Goal: Task Accomplishment & Management: Complete application form

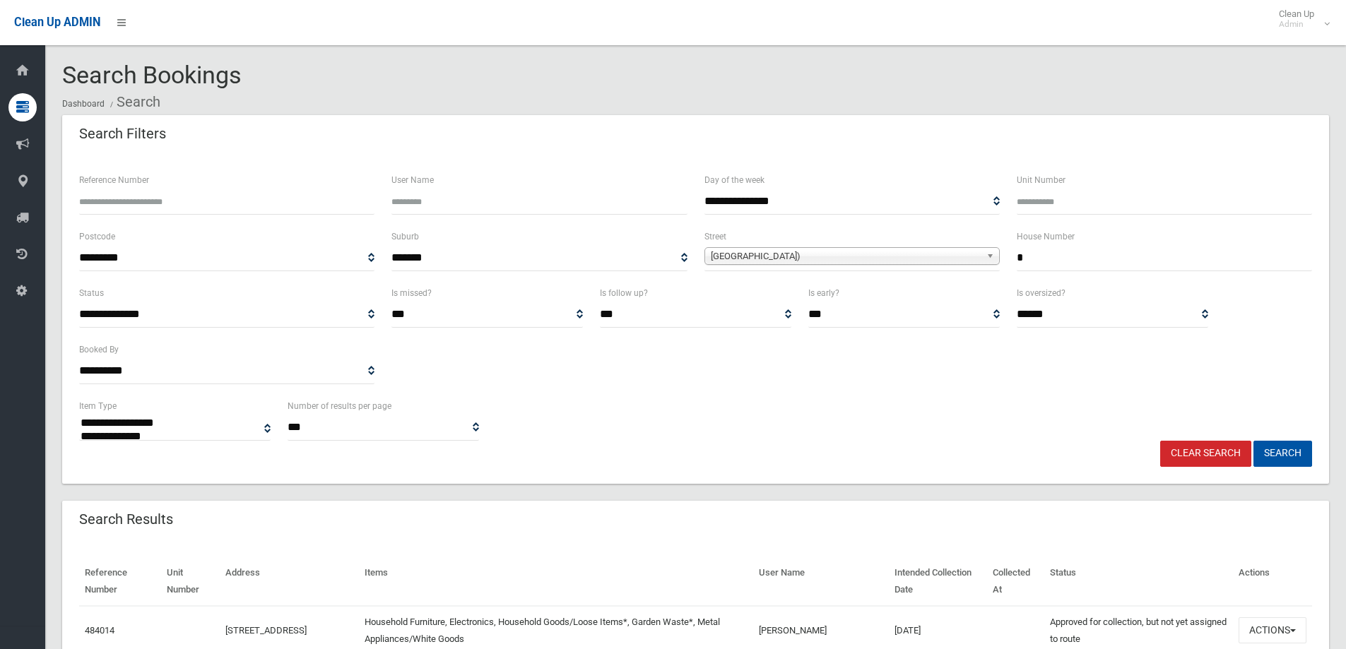
select select
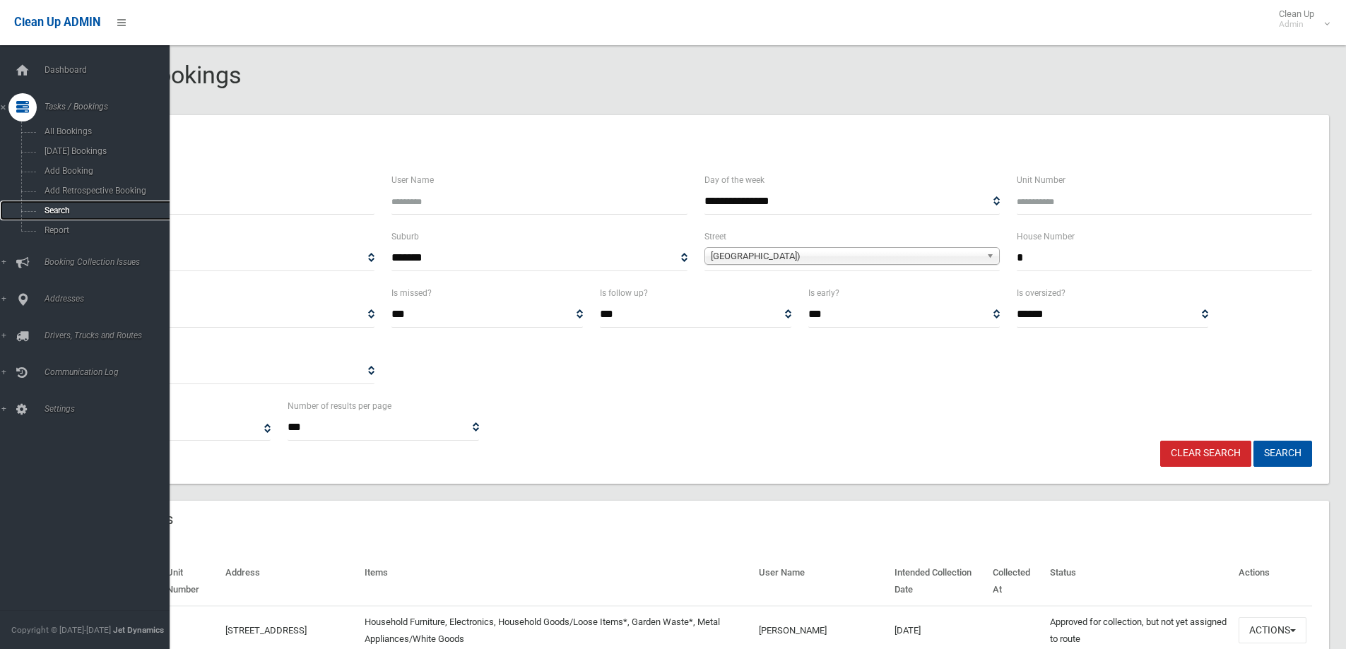
click at [47, 211] on span "Search" at bounding box center [104, 211] width 128 height 10
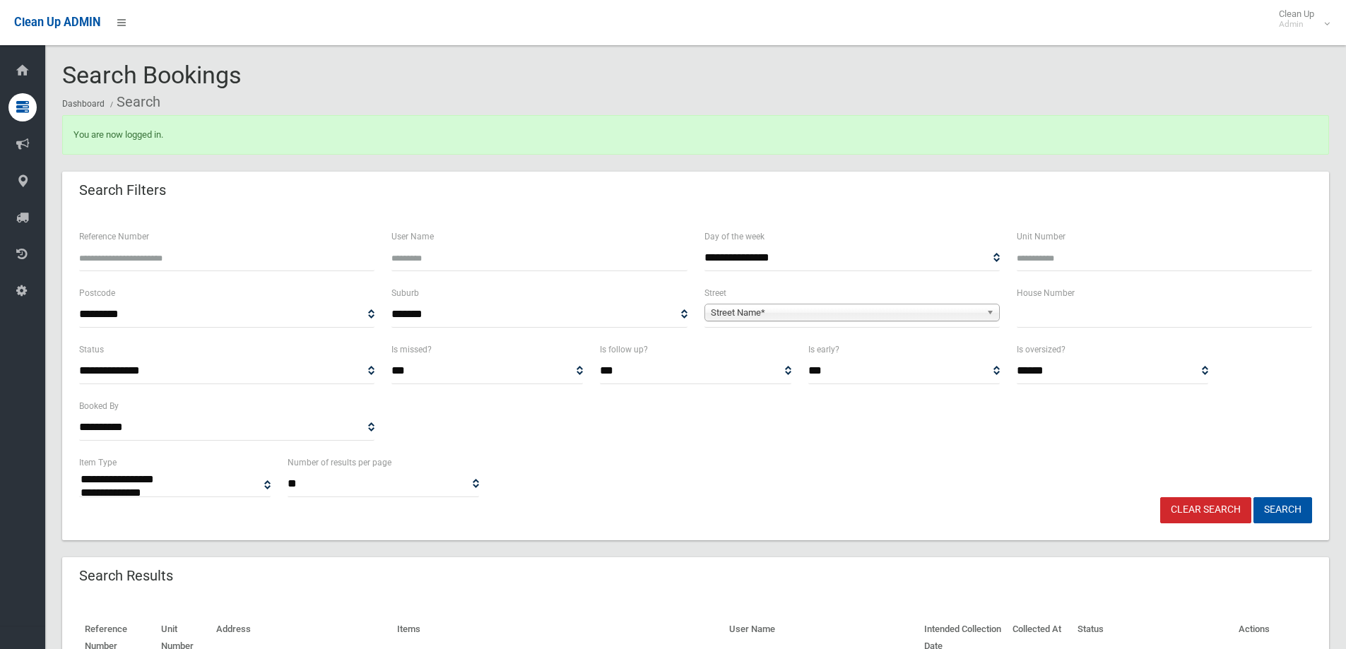
select select
click at [563, 470] on div "**********" at bounding box center [696, 475] width 1250 height 43
drag, startPoint x: 1046, startPoint y: 302, endPoint x: 985, endPoint y: 347, distance: 75.3
click at [1046, 300] on div "House Number" at bounding box center [1164, 306] width 295 height 43
type input "**"
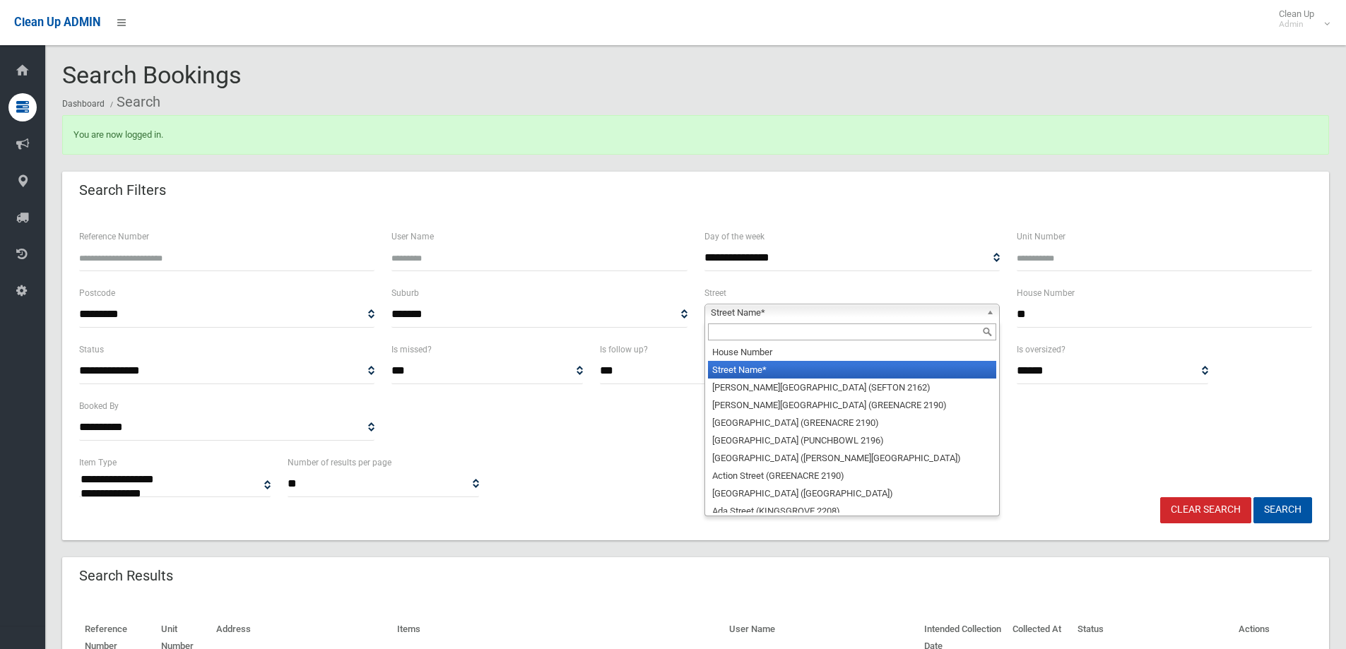
click at [743, 309] on span "Street Name*" at bounding box center [846, 313] width 270 height 17
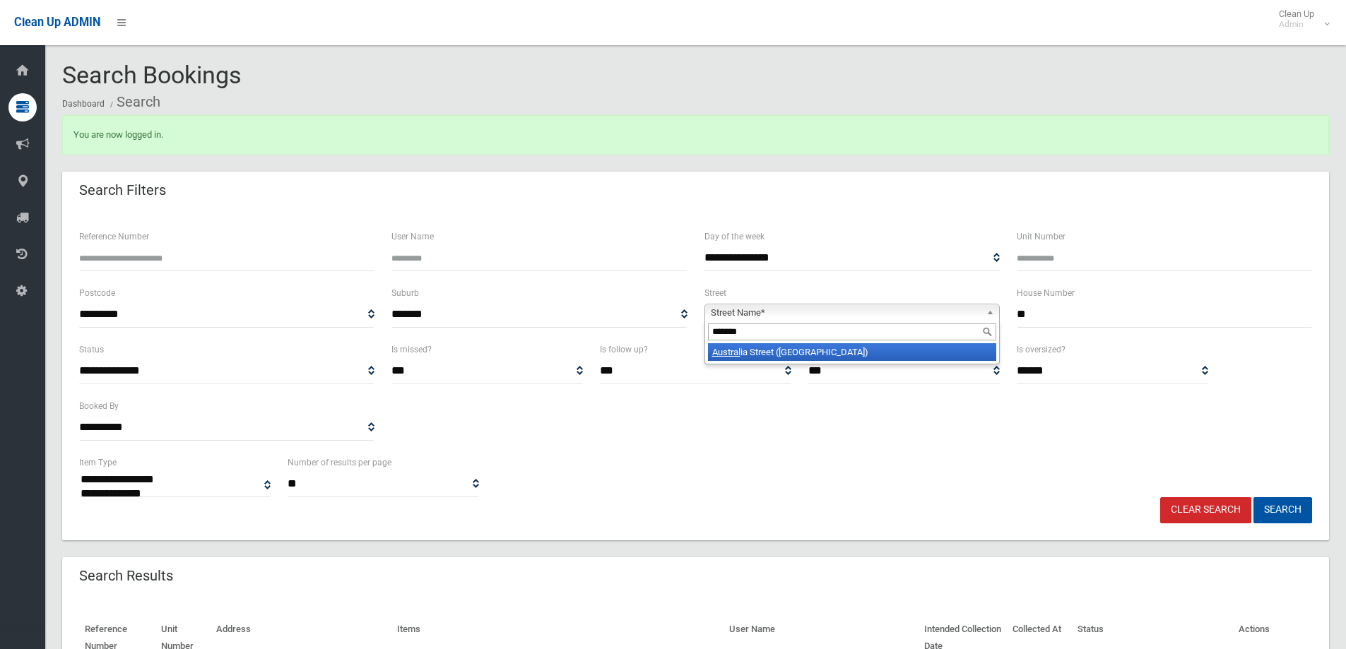
type input "*******"
click at [766, 351] on li "Austral ia Street (BASS HILL 2197)" at bounding box center [852, 352] width 288 height 18
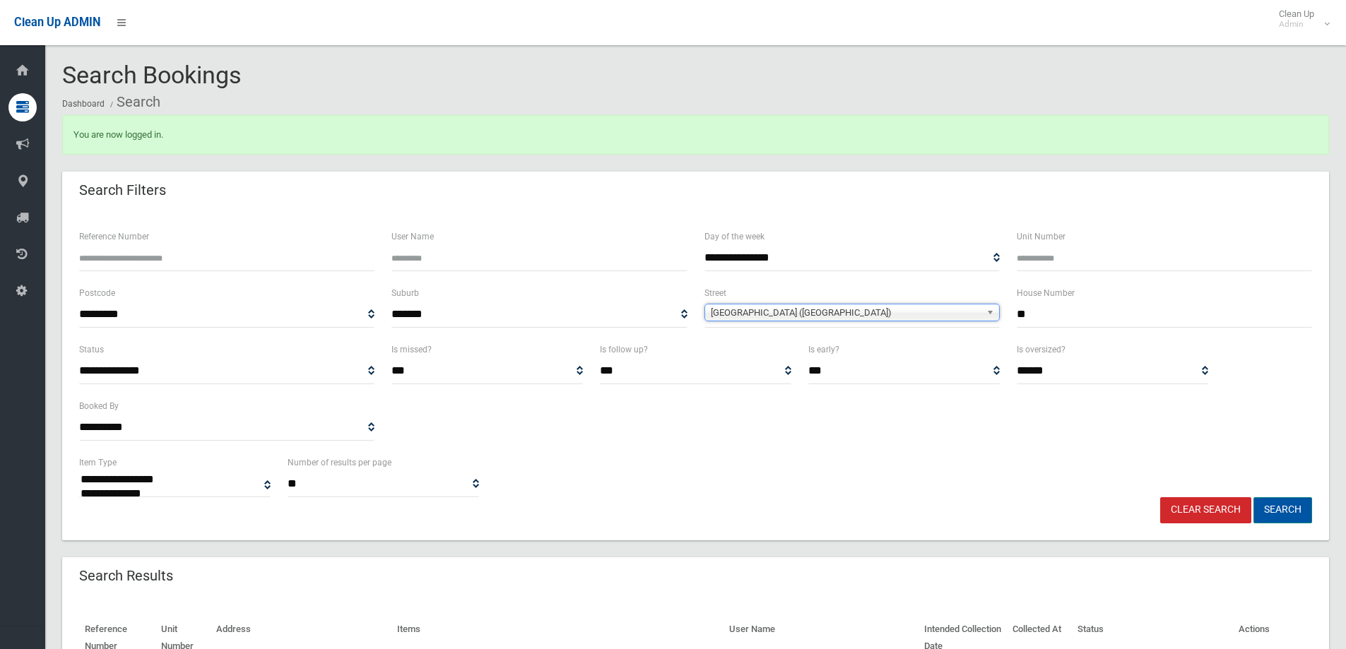
click at [1262, 509] on button "Search" at bounding box center [1283, 510] width 59 height 26
click at [1283, 510] on button "Search" at bounding box center [1283, 510] width 59 height 26
click at [1283, 507] on button "Search" at bounding box center [1283, 510] width 59 height 26
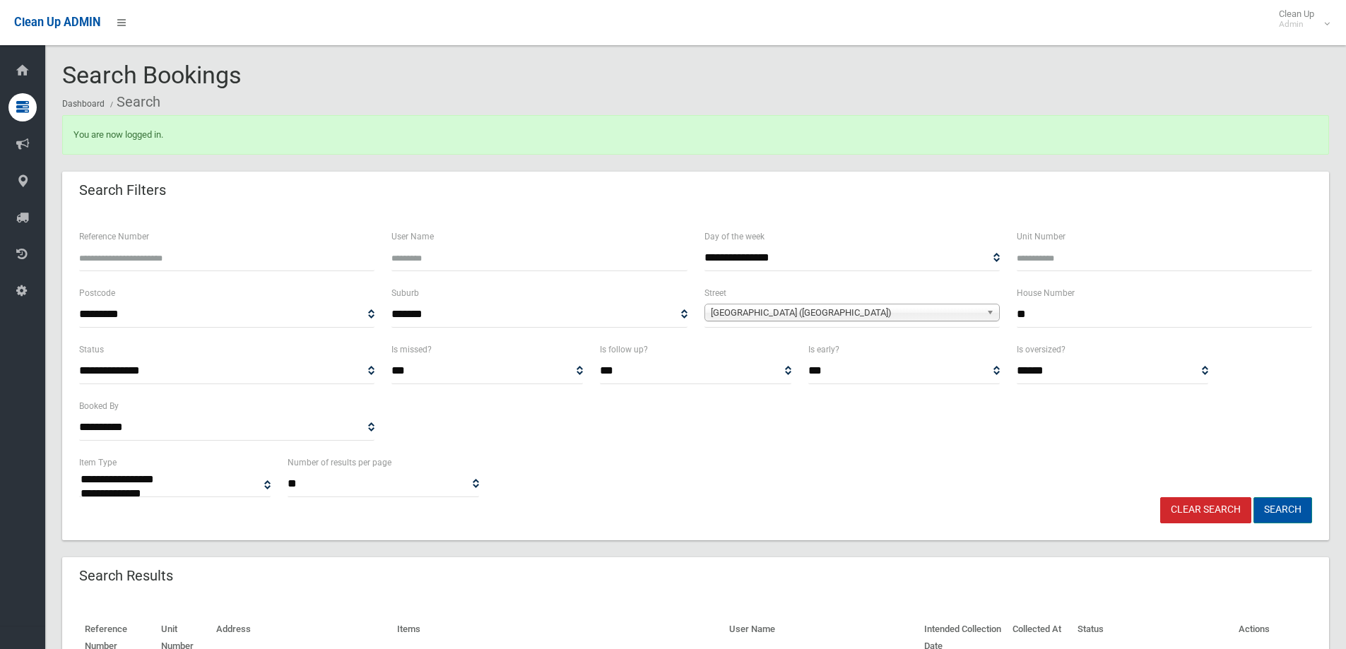
click at [1271, 510] on button "Search" at bounding box center [1283, 510] width 59 height 26
click at [1270, 510] on button "Search" at bounding box center [1283, 510] width 59 height 26
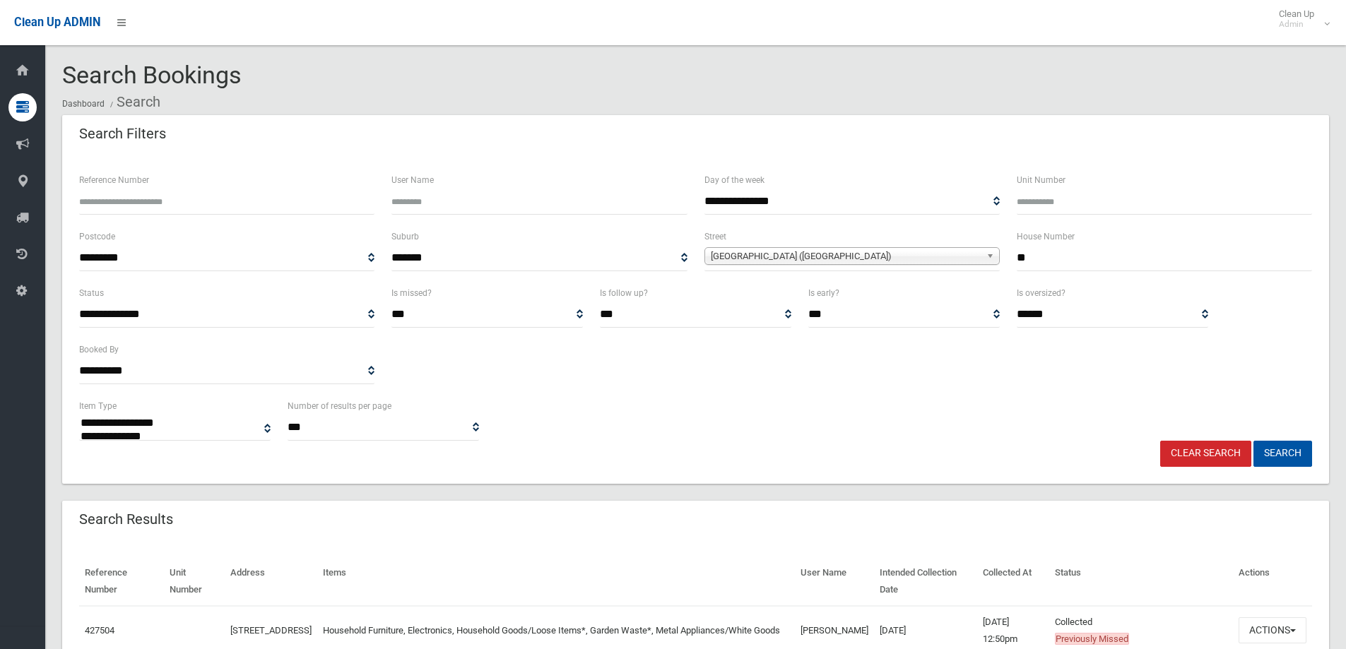
select select
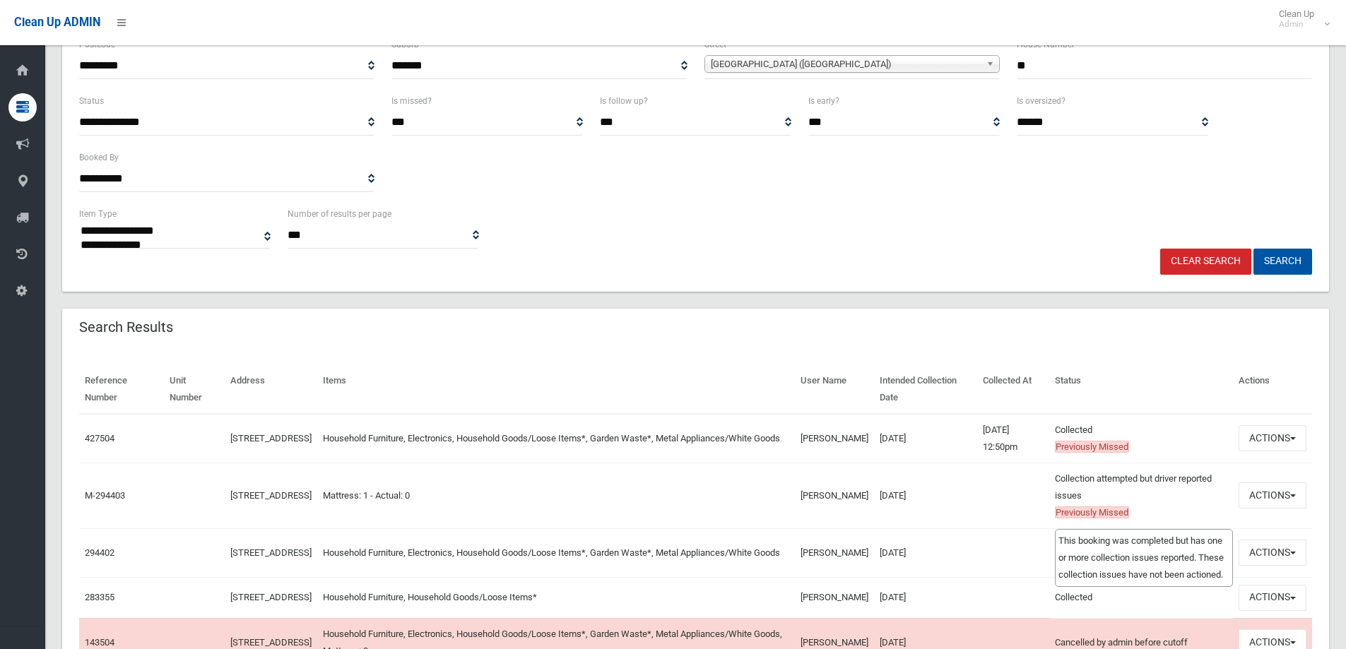
scroll to position [212, 0]
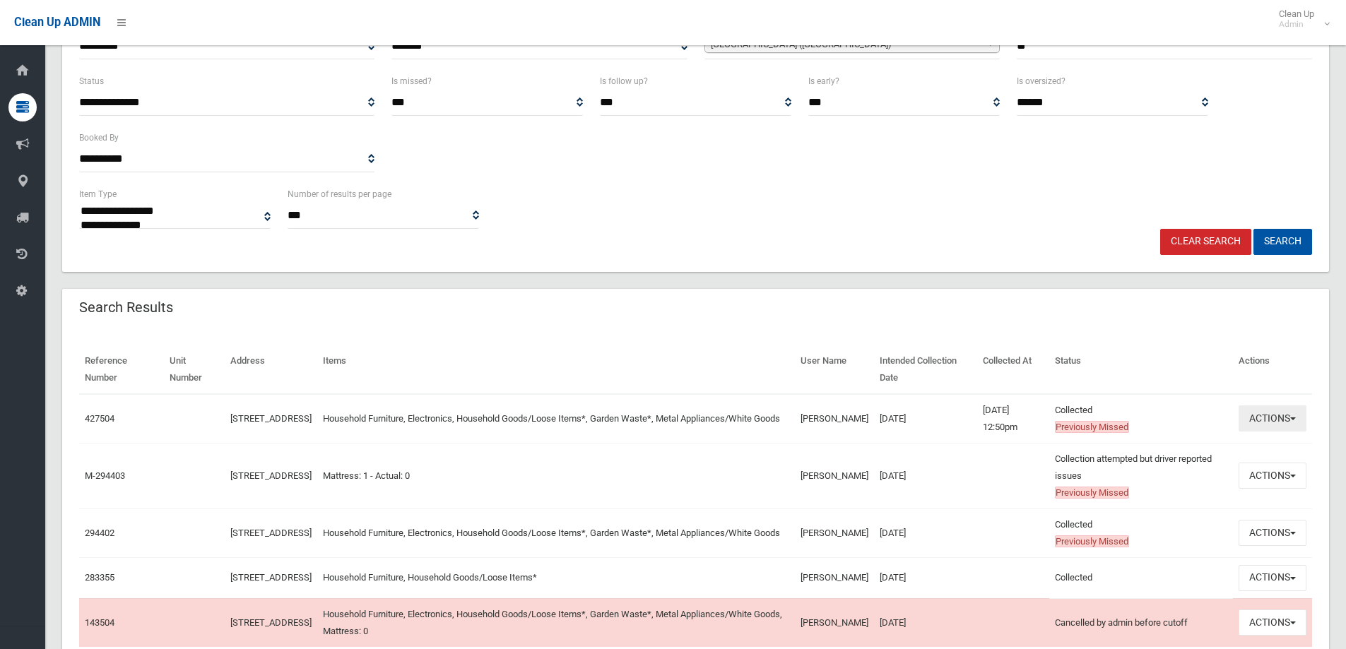
click at [1271, 418] on button "Actions" at bounding box center [1273, 419] width 68 height 26
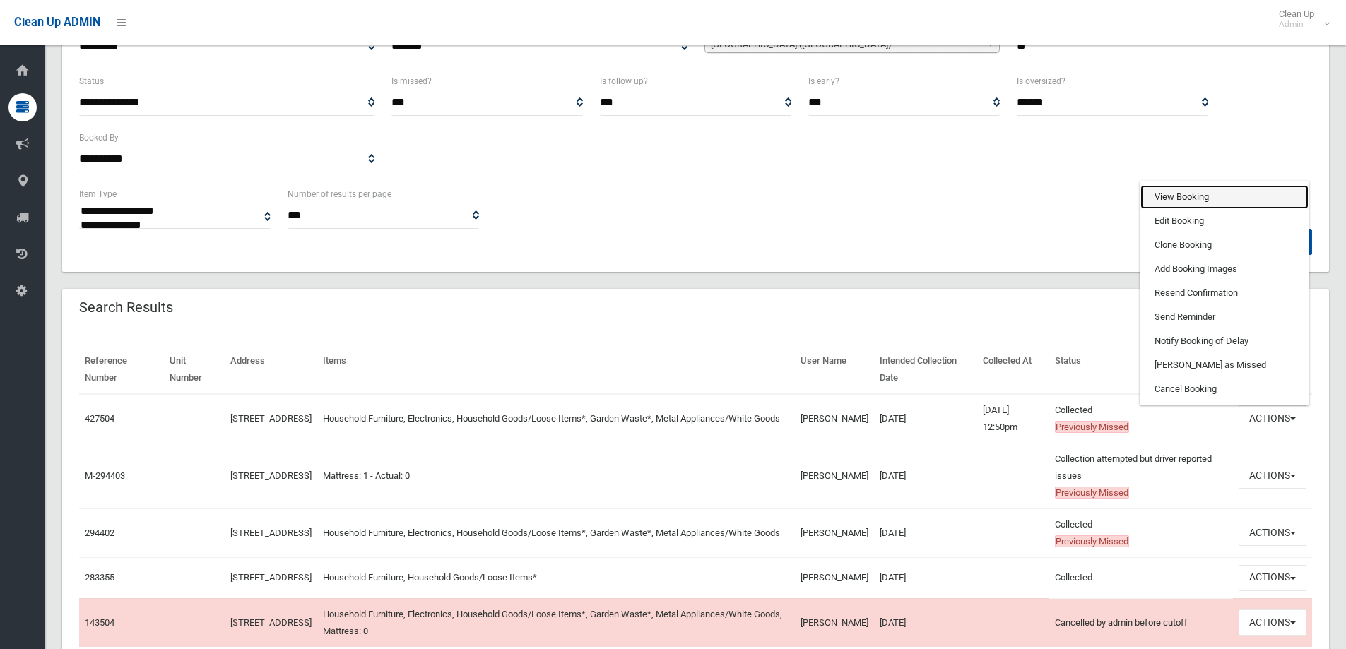
click at [1173, 199] on link "View Booking" at bounding box center [1225, 197] width 168 height 24
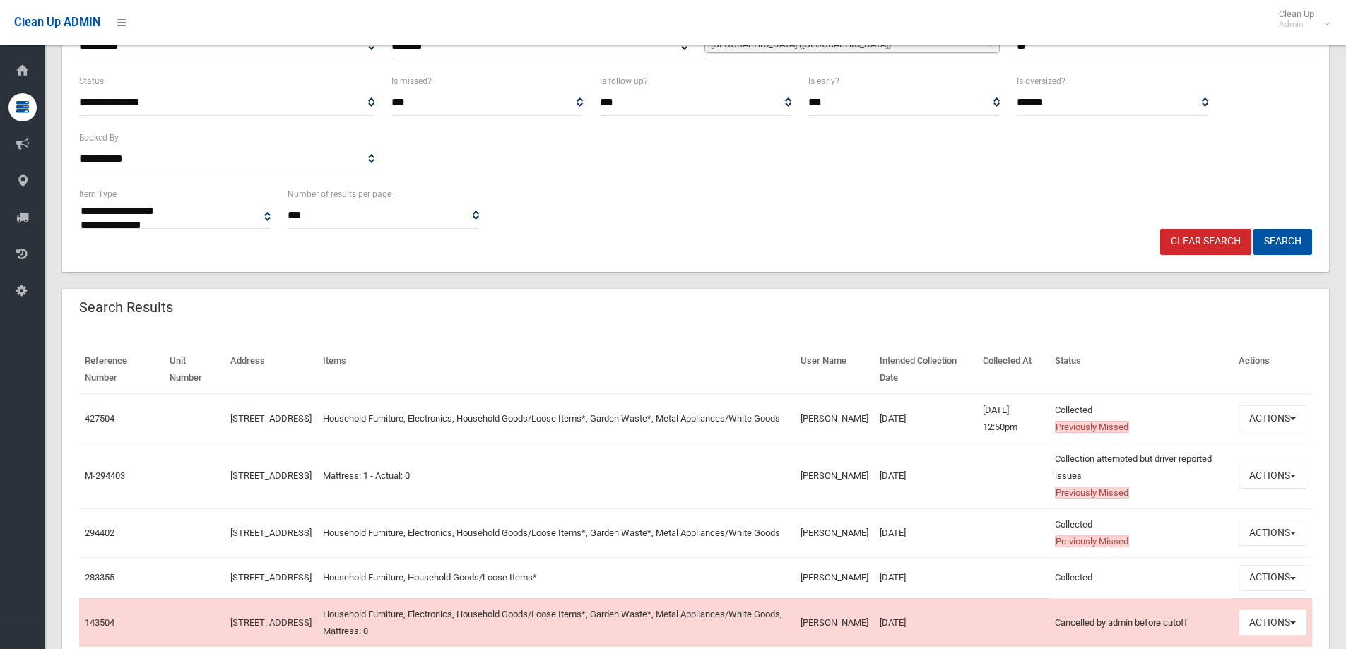
scroll to position [0, 0]
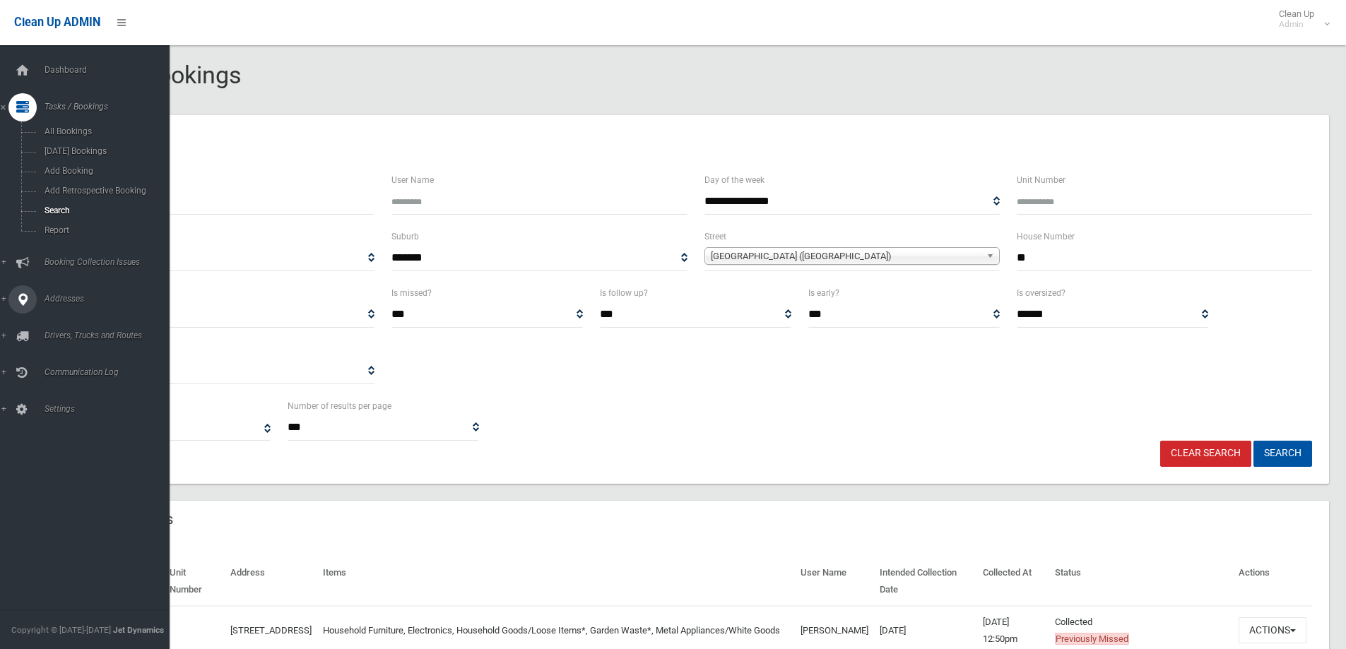
click at [60, 298] on span "Addresses" at bounding box center [110, 299] width 140 height 10
click at [62, 205] on span "All Addresses" at bounding box center [104, 205] width 128 height 10
click at [82, 204] on span "All Addresses" at bounding box center [104, 205] width 128 height 10
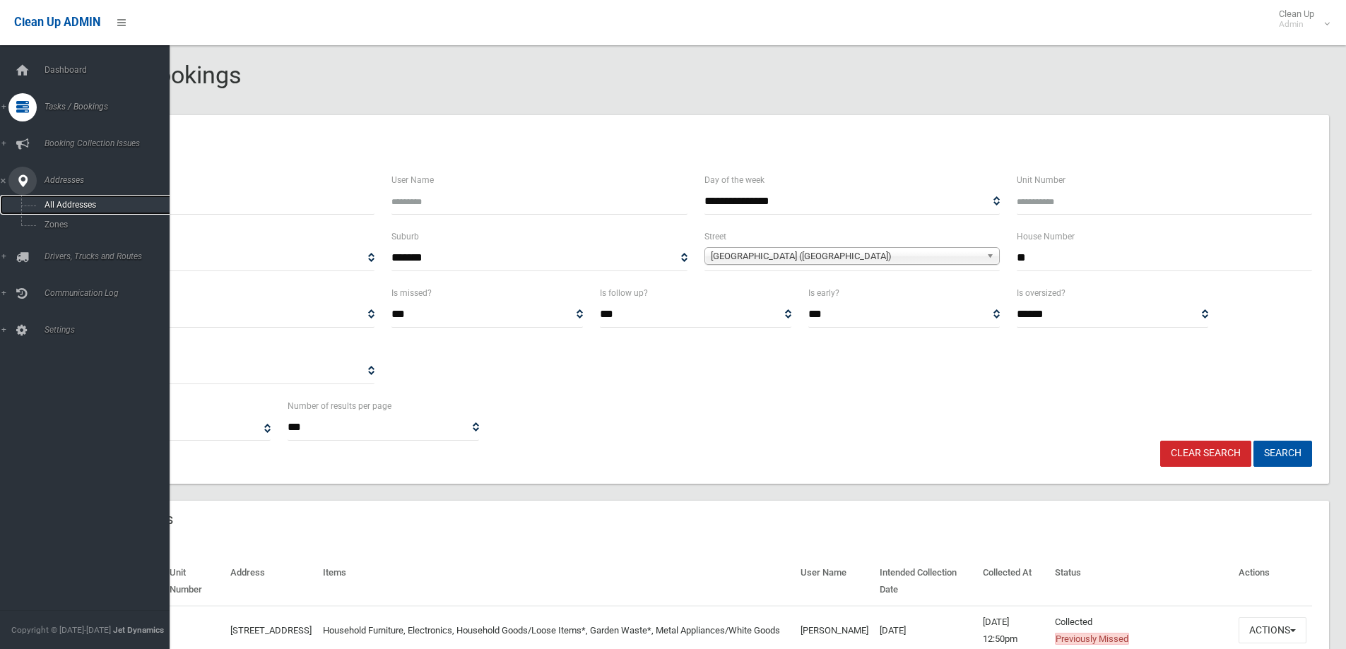
click at [82, 204] on span "All Addresses" at bounding box center [104, 205] width 128 height 10
click at [62, 201] on span "All Addresses" at bounding box center [104, 205] width 128 height 10
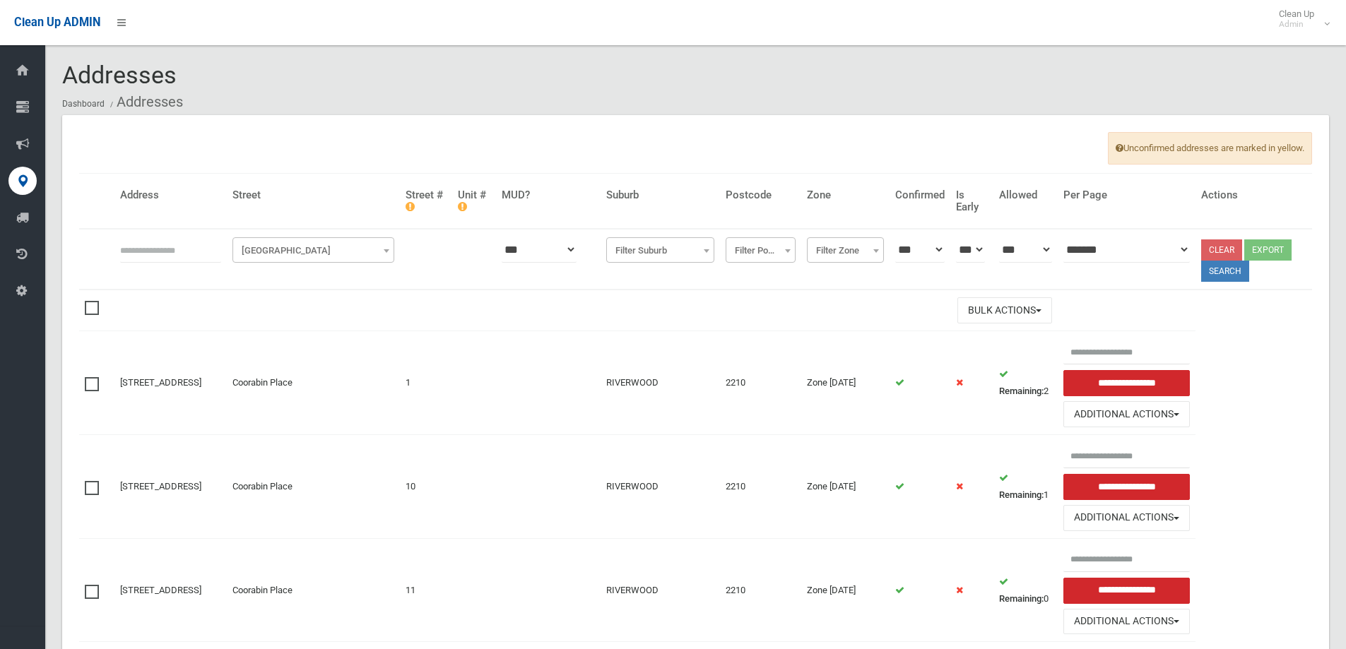
click at [159, 247] on input "text" at bounding box center [170, 250] width 101 height 26
type input "**"
click at [307, 249] on span "[GEOGRAPHIC_DATA]" at bounding box center [313, 251] width 155 height 20
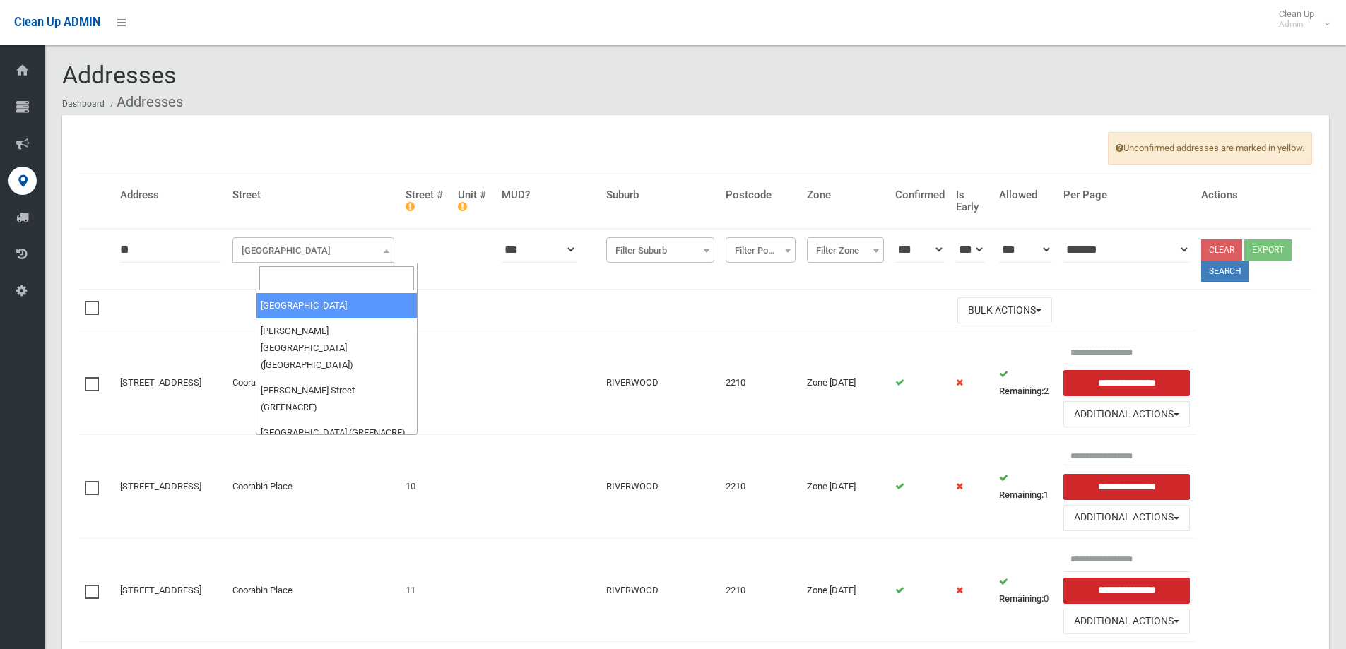
click at [274, 275] on input "search" at bounding box center [336, 278] width 155 height 24
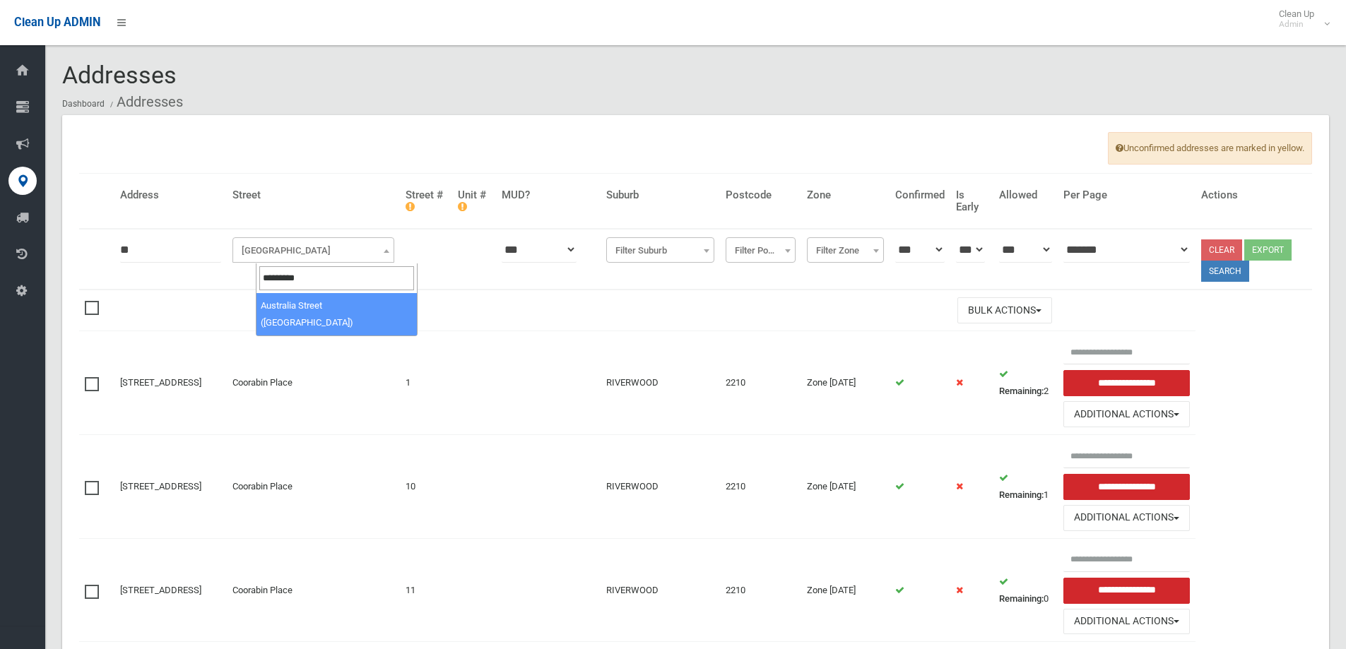
type input "*********"
select select "****"
click at [1226, 270] on button "Search" at bounding box center [1225, 271] width 48 height 21
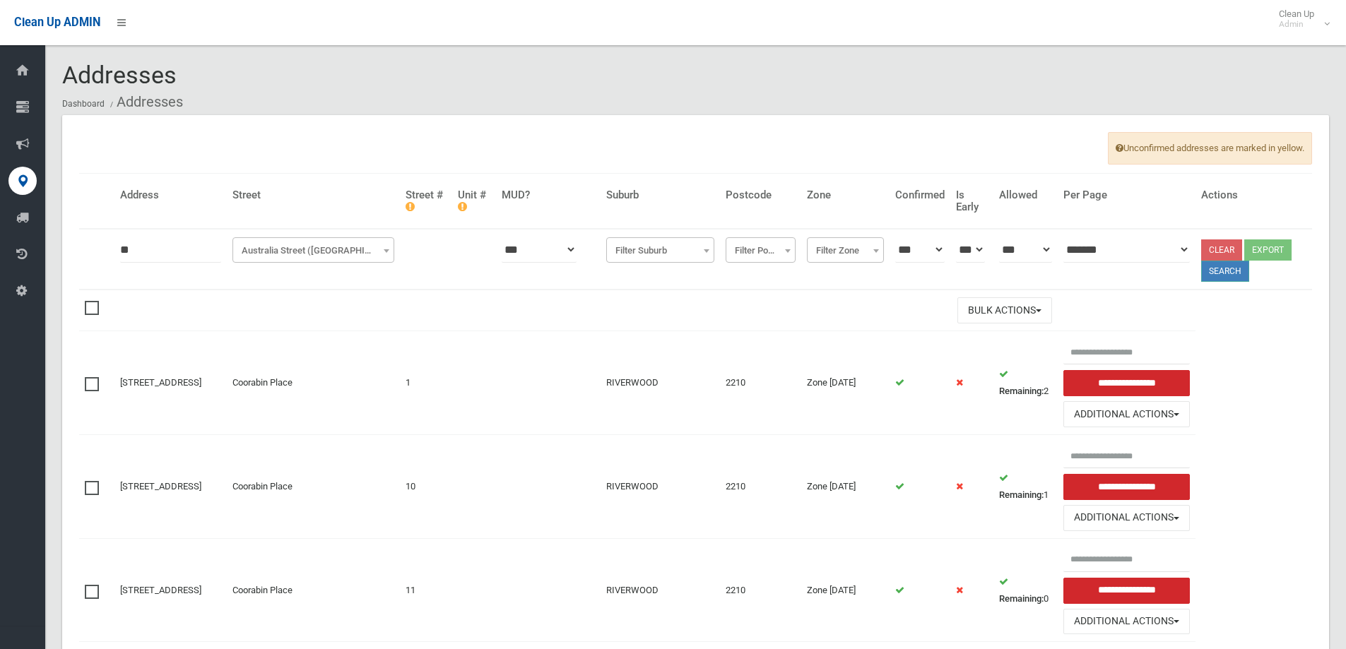
click at [1230, 271] on button "Search" at bounding box center [1225, 271] width 48 height 21
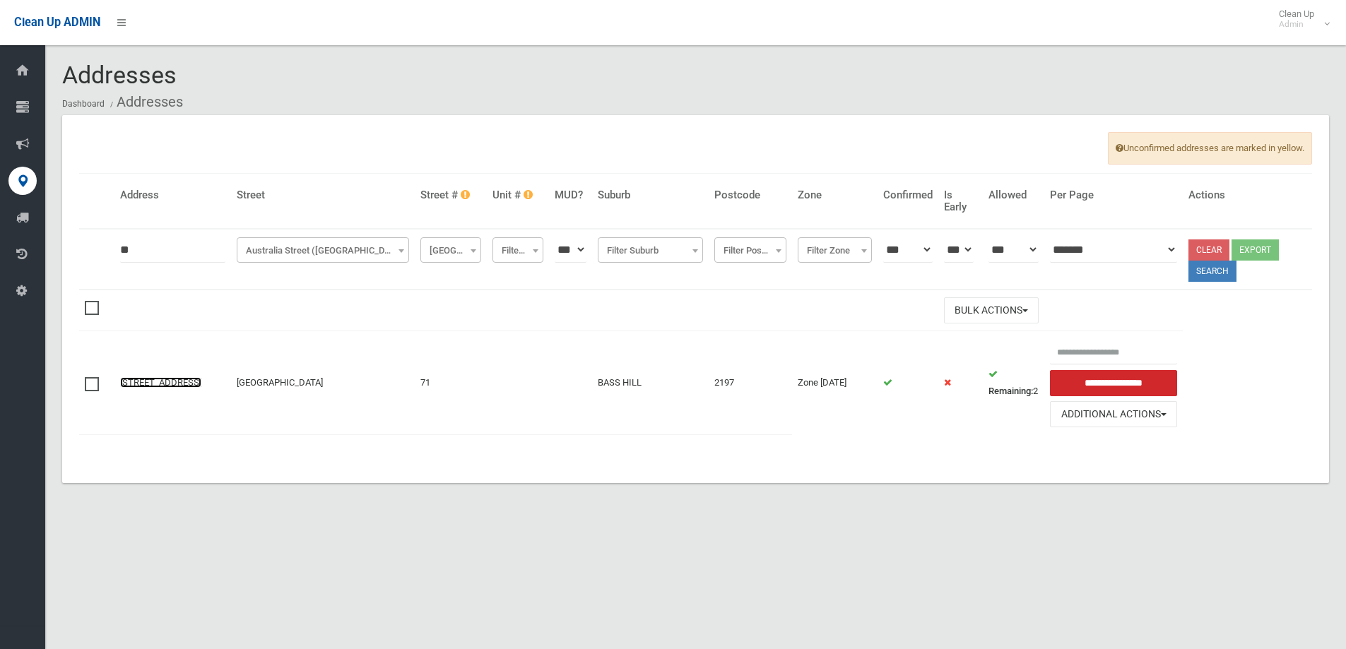
click at [145, 377] on link "[STREET_ADDRESS]" at bounding box center [160, 382] width 81 height 11
click at [146, 377] on link "[STREET_ADDRESS]" at bounding box center [160, 382] width 81 height 11
click at [143, 377] on link "[STREET_ADDRESS]" at bounding box center [160, 382] width 81 height 11
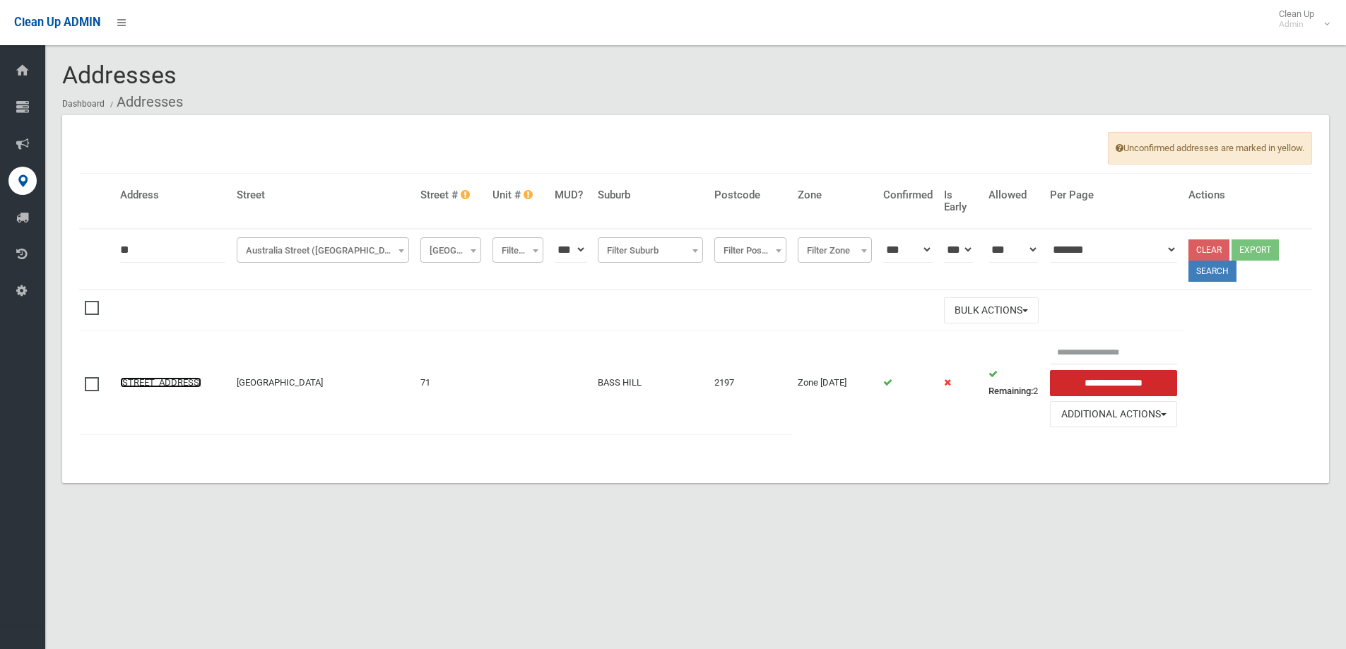
click at [149, 377] on link "[STREET_ADDRESS]" at bounding box center [160, 382] width 81 height 11
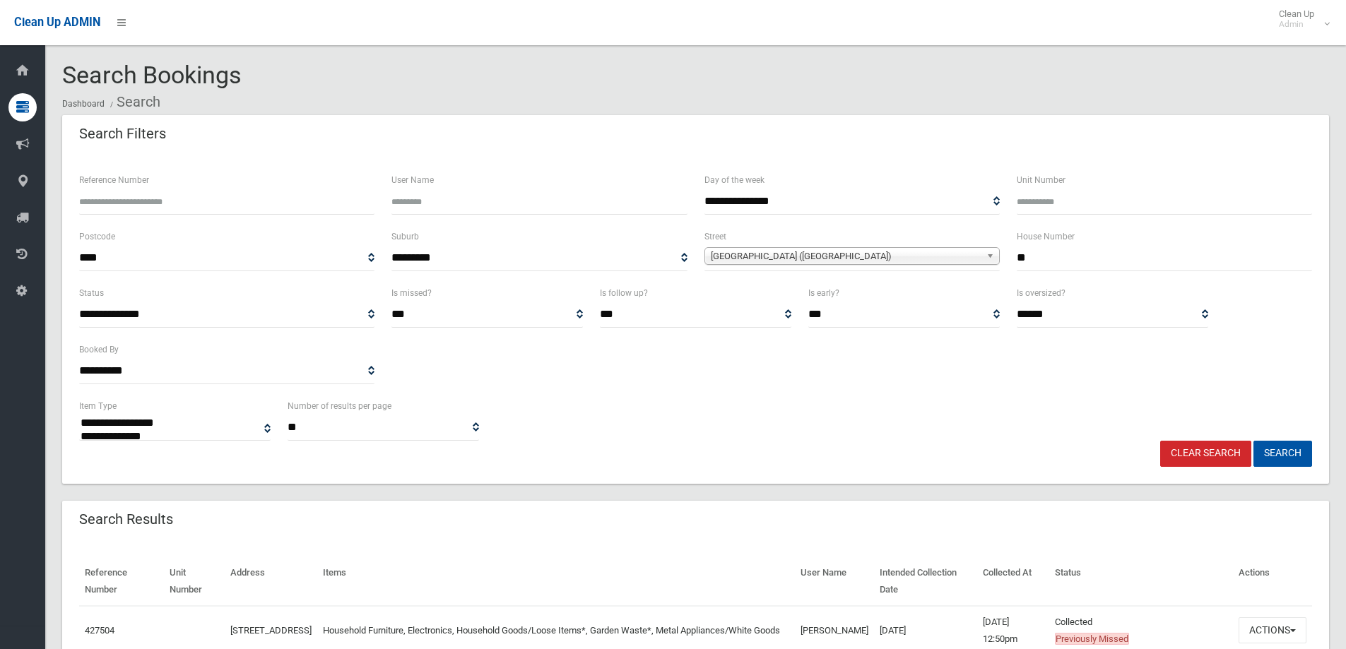
select select
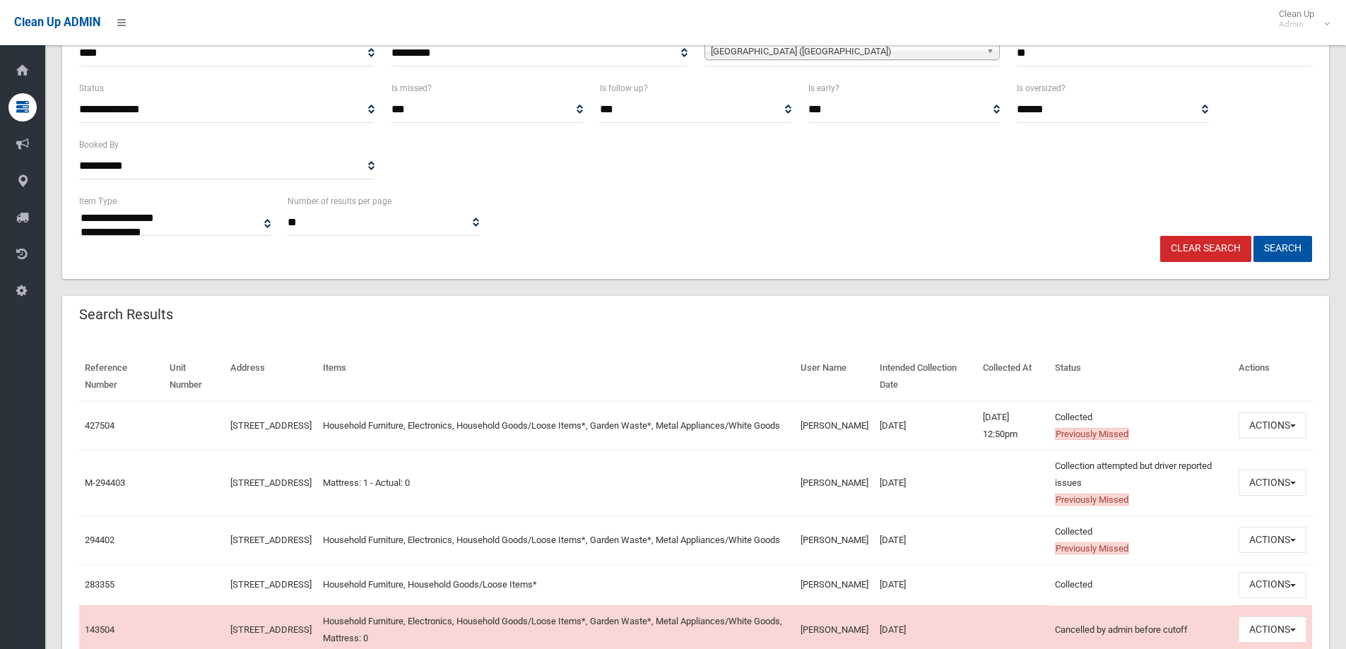
scroll to position [285, 0]
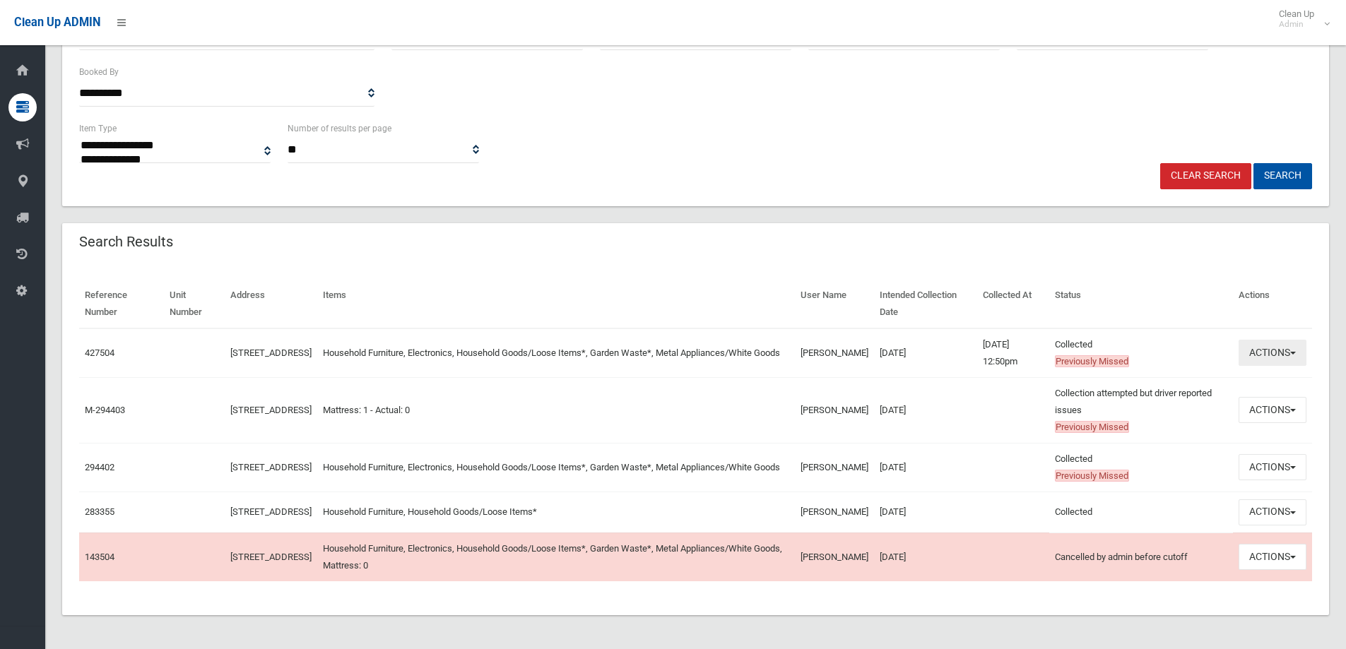
click at [1273, 348] on button "Actions" at bounding box center [1273, 353] width 68 height 26
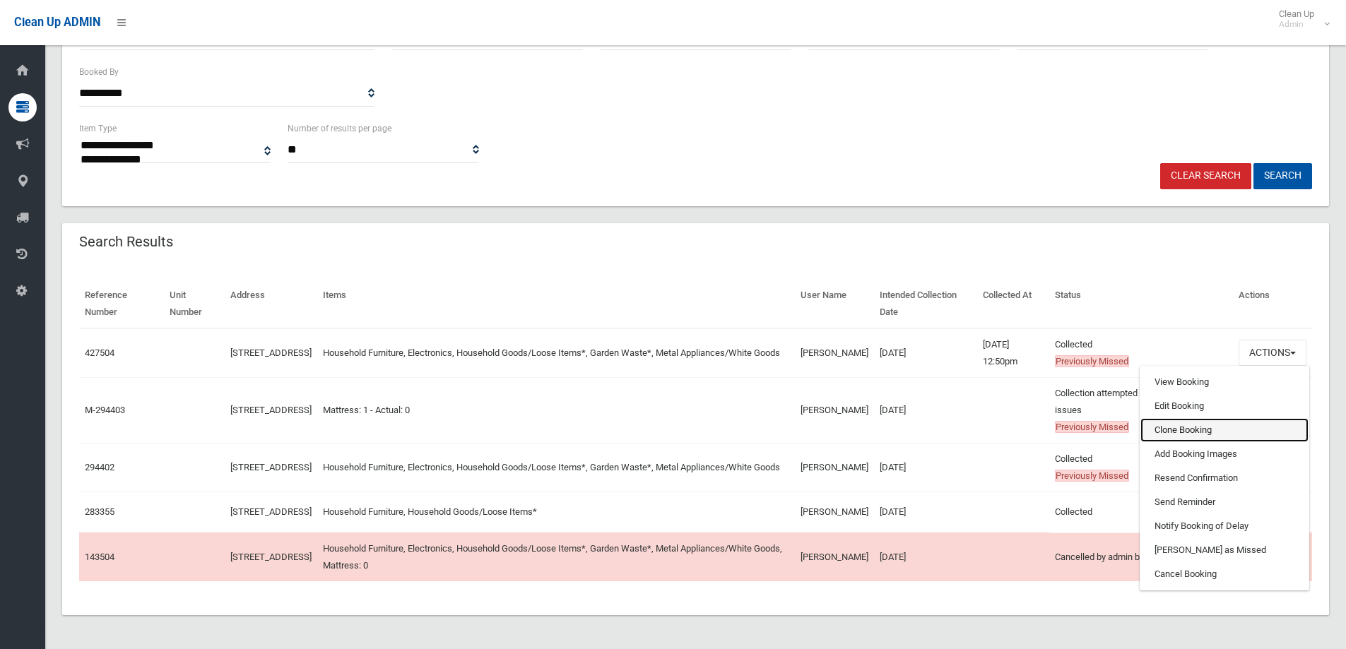
click at [1160, 423] on link "Clone Booking" at bounding box center [1225, 430] width 168 height 24
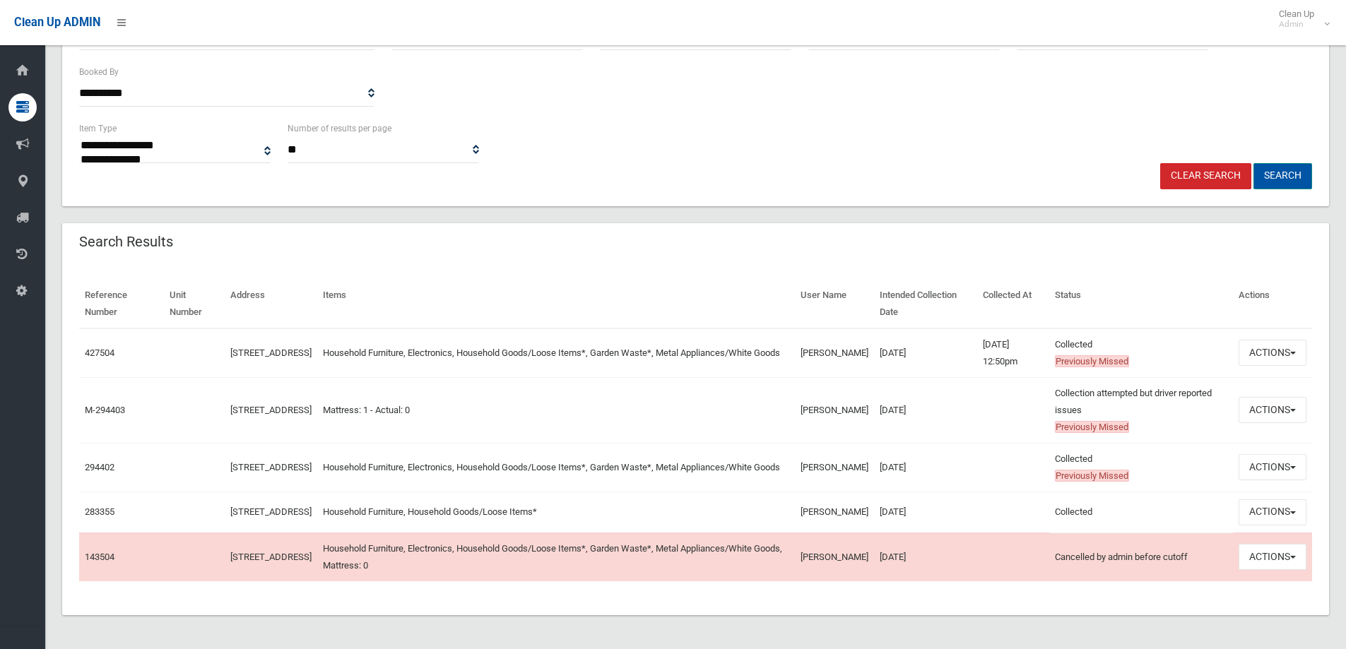
click at [1285, 164] on button "Search" at bounding box center [1283, 176] width 59 height 26
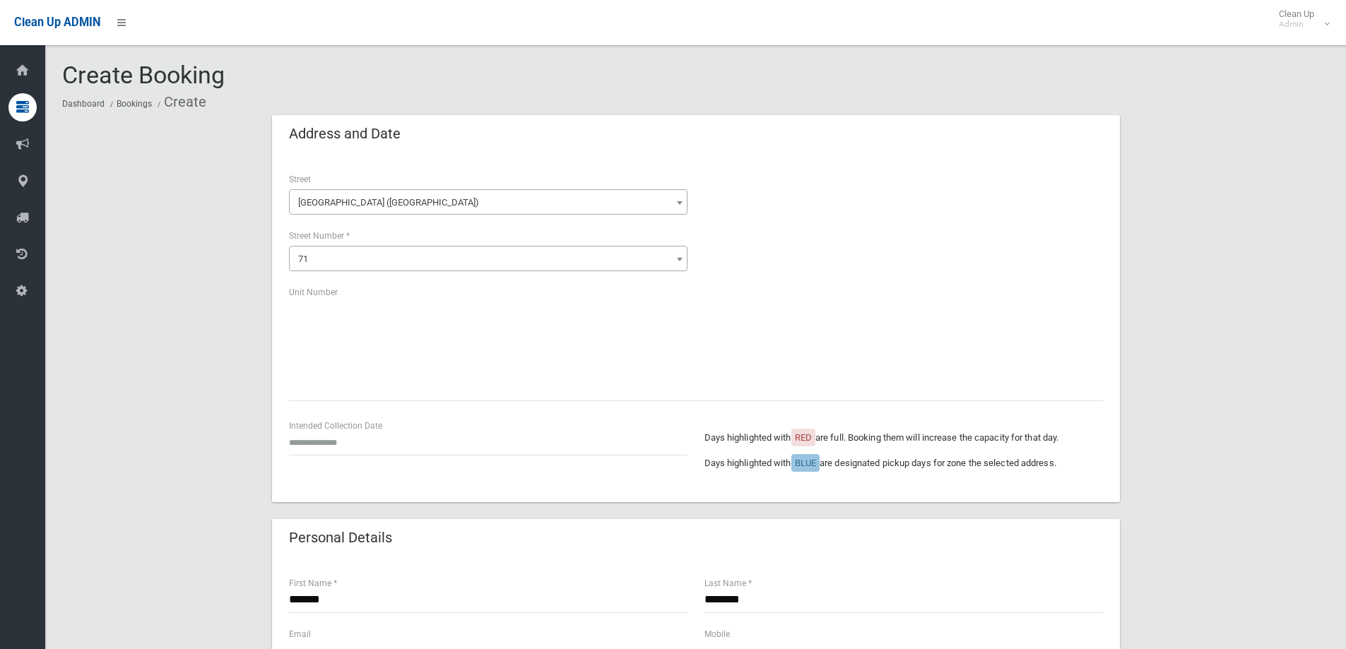
click at [314, 425] on div "Intended Collection Date" at bounding box center [488, 436] width 399 height 37
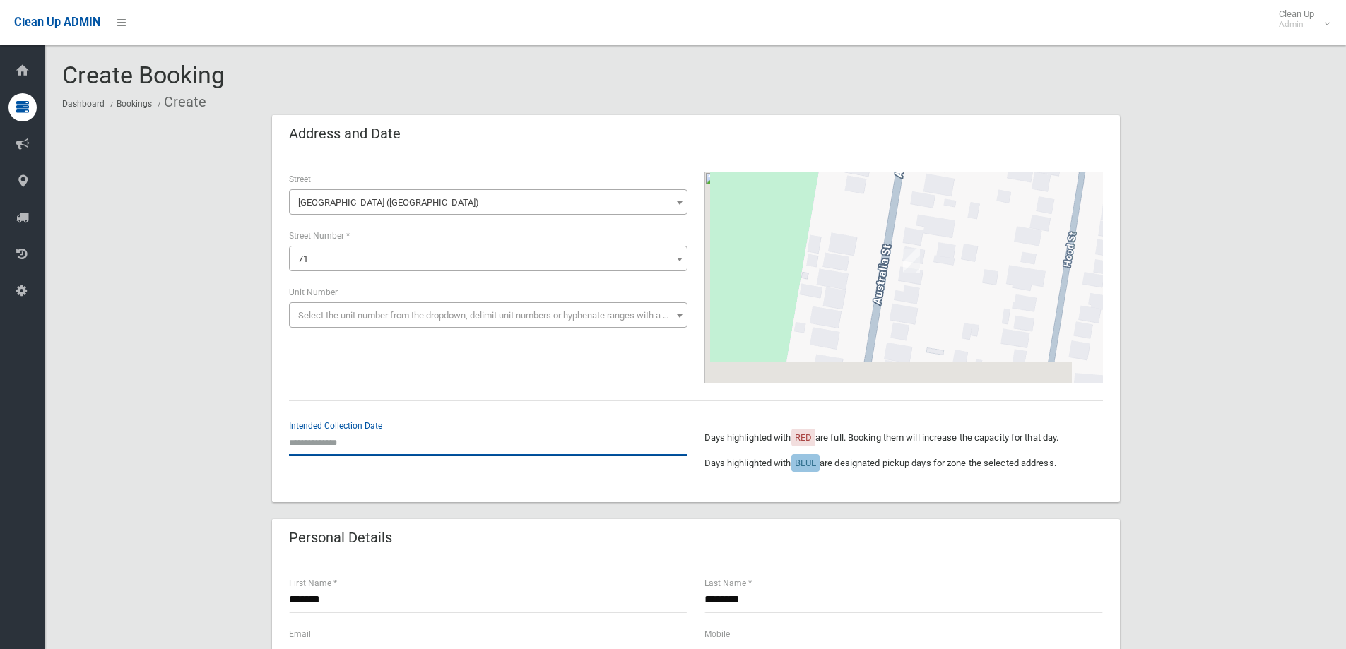
drag, startPoint x: 303, startPoint y: 450, endPoint x: 301, endPoint y: 438, distance: 12.2
click at [301, 449] on input "text" at bounding box center [488, 443] width 399 height 26
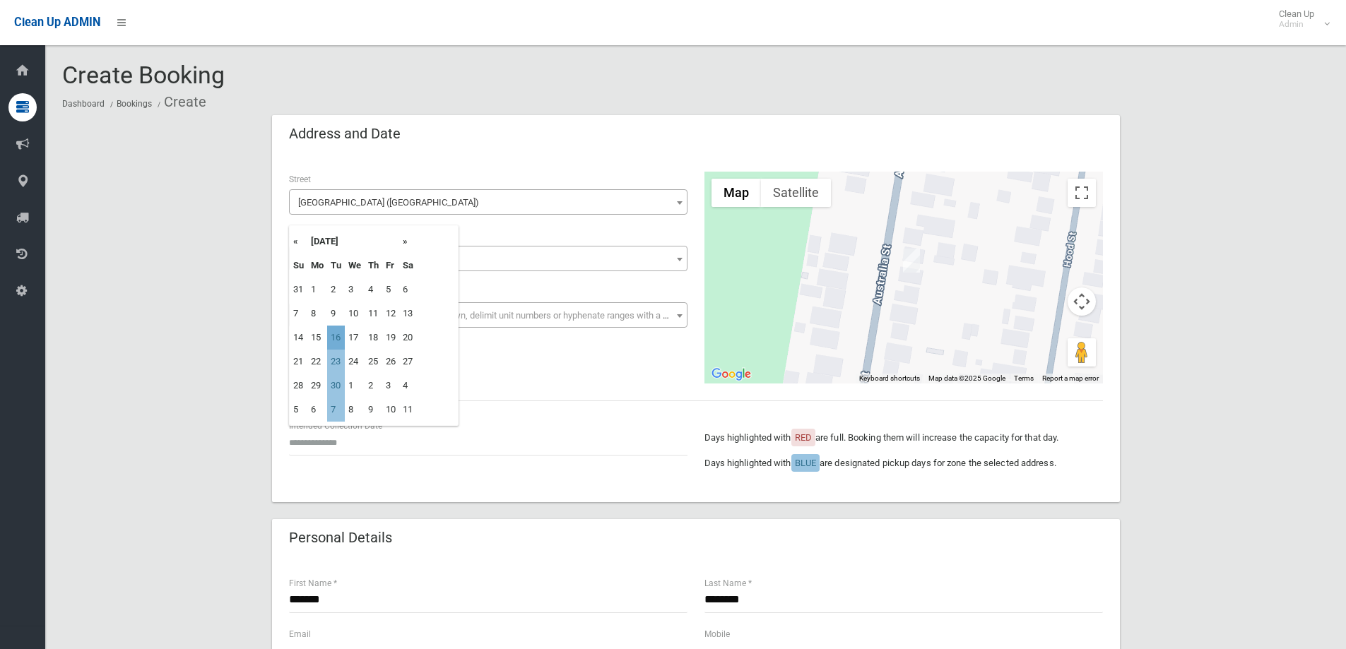
click at [334, 338] on td "16" at bounding box center [336, 338] width 18 height 24
type input "**********"
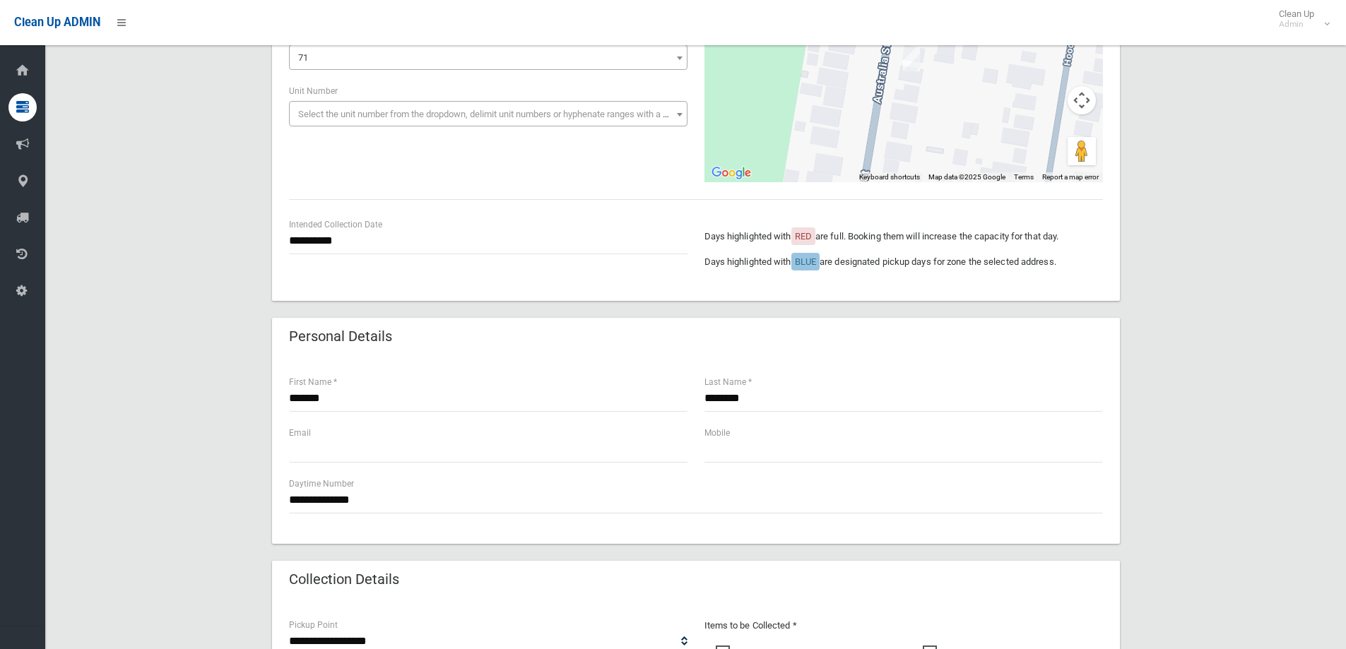
scroll to position [283, 0]
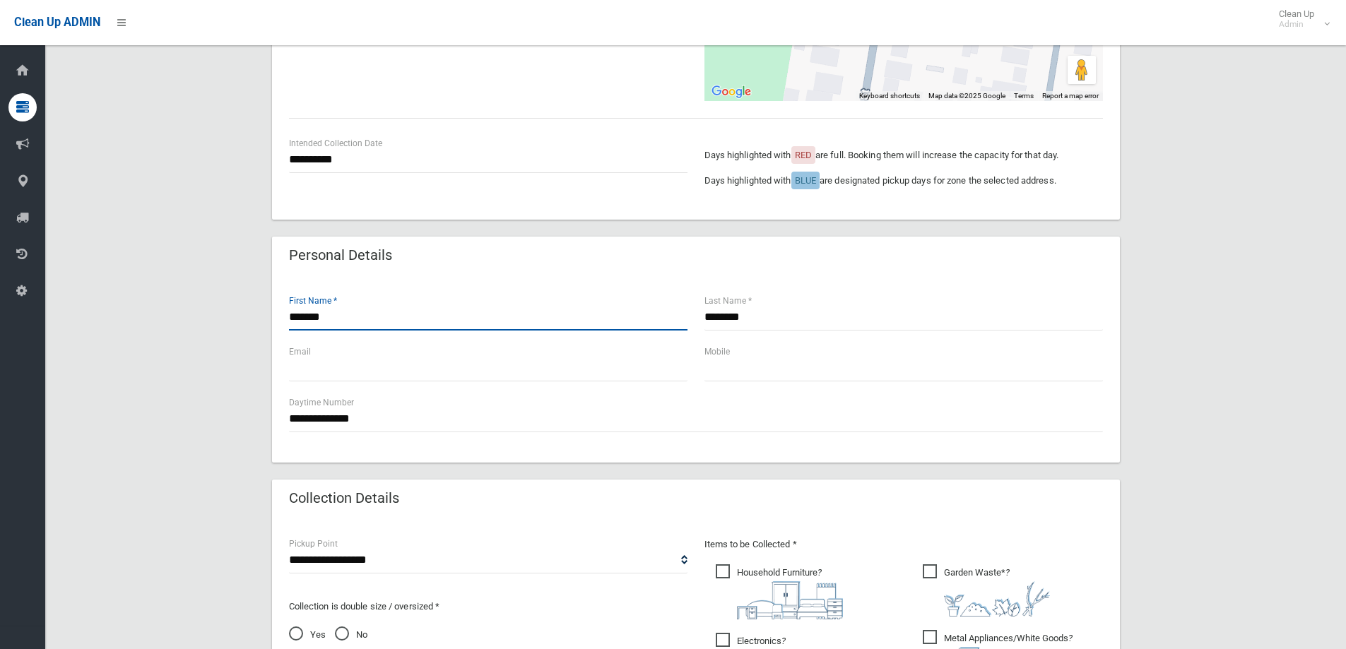
click at [344, 314] on input "*******" at bounding box center [488, 318] width 399 height 26
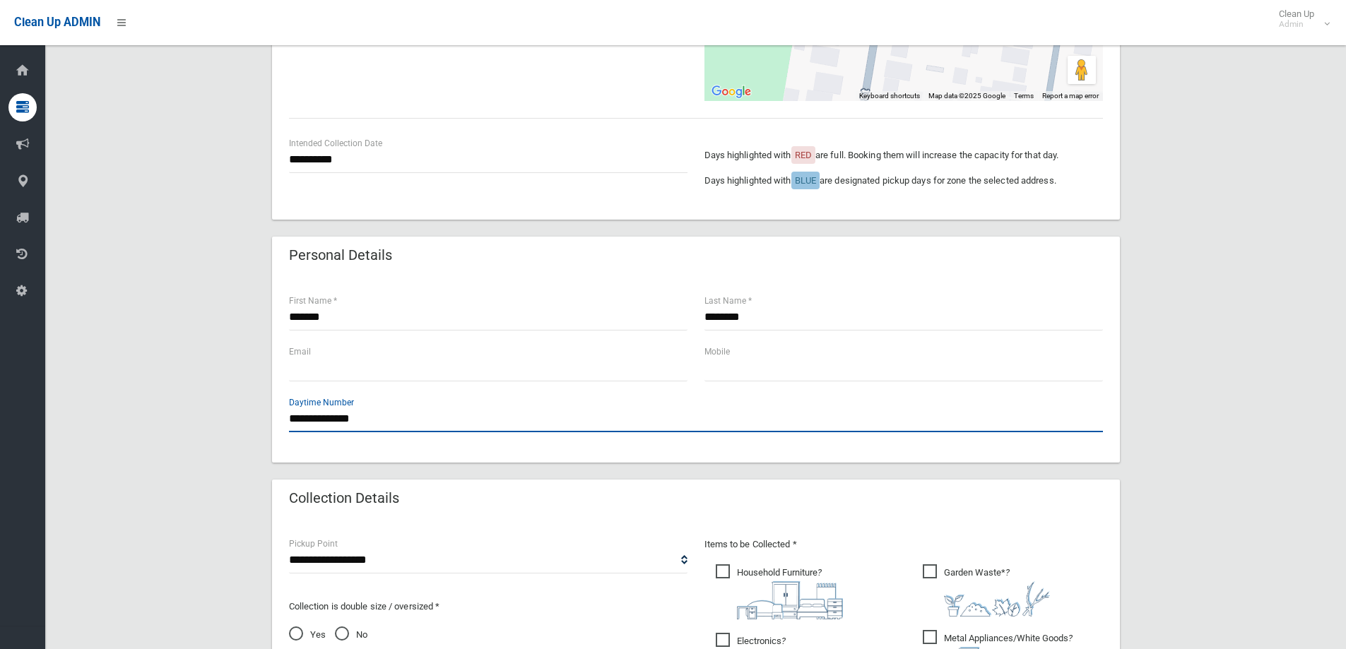
click at [378, 421] on input "**********" at bounding box center [696, 419] width 814 height 26
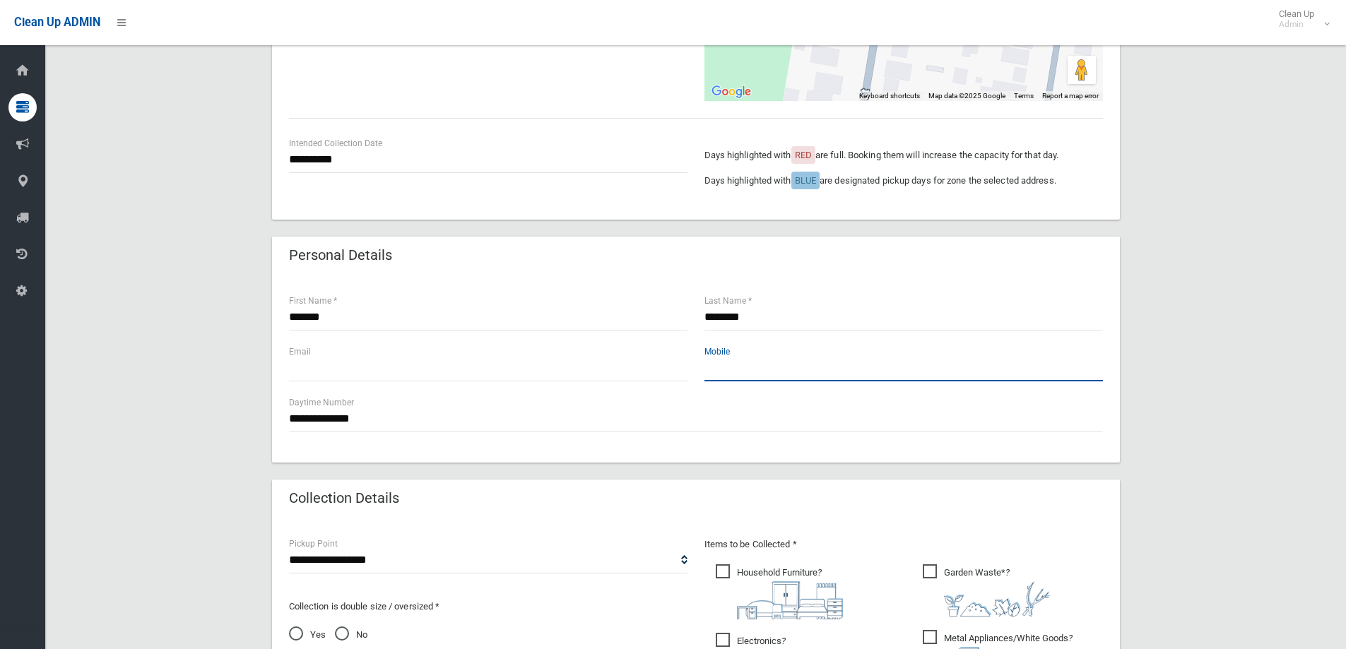
click at [743, 371] on input "text" at bounding box center [904, 368] width 399 height 26
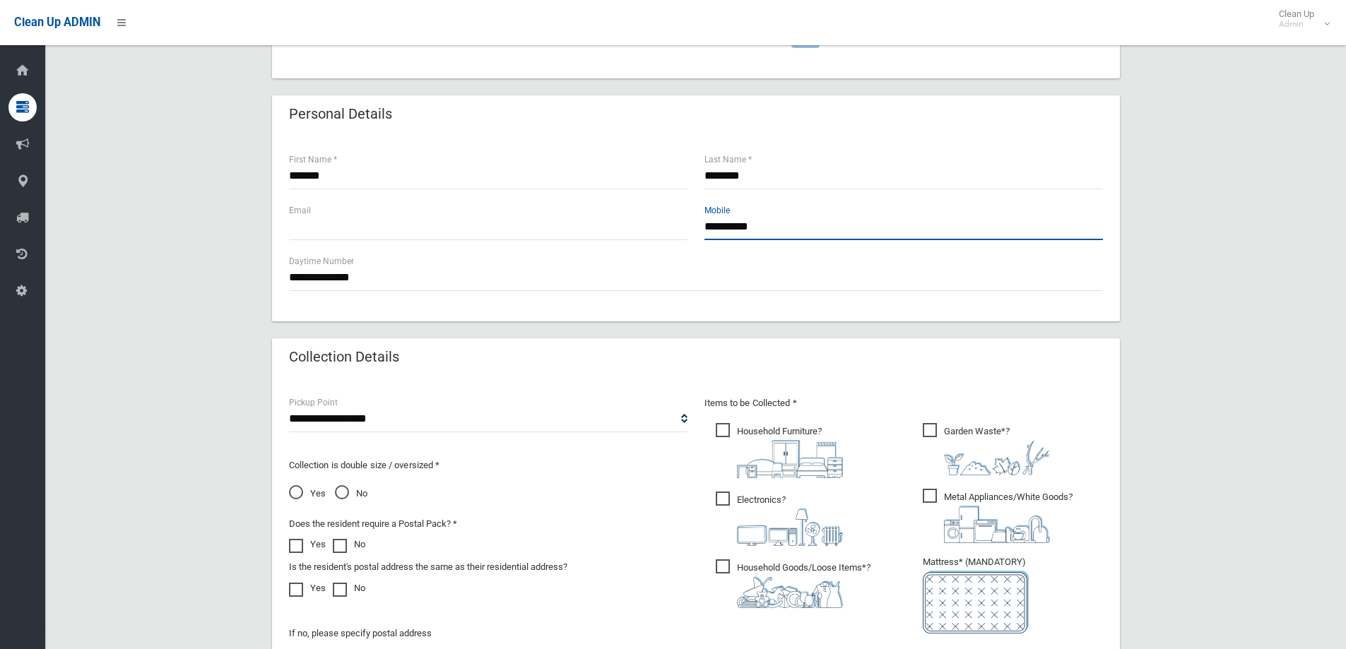
scroll to position [565, 0]
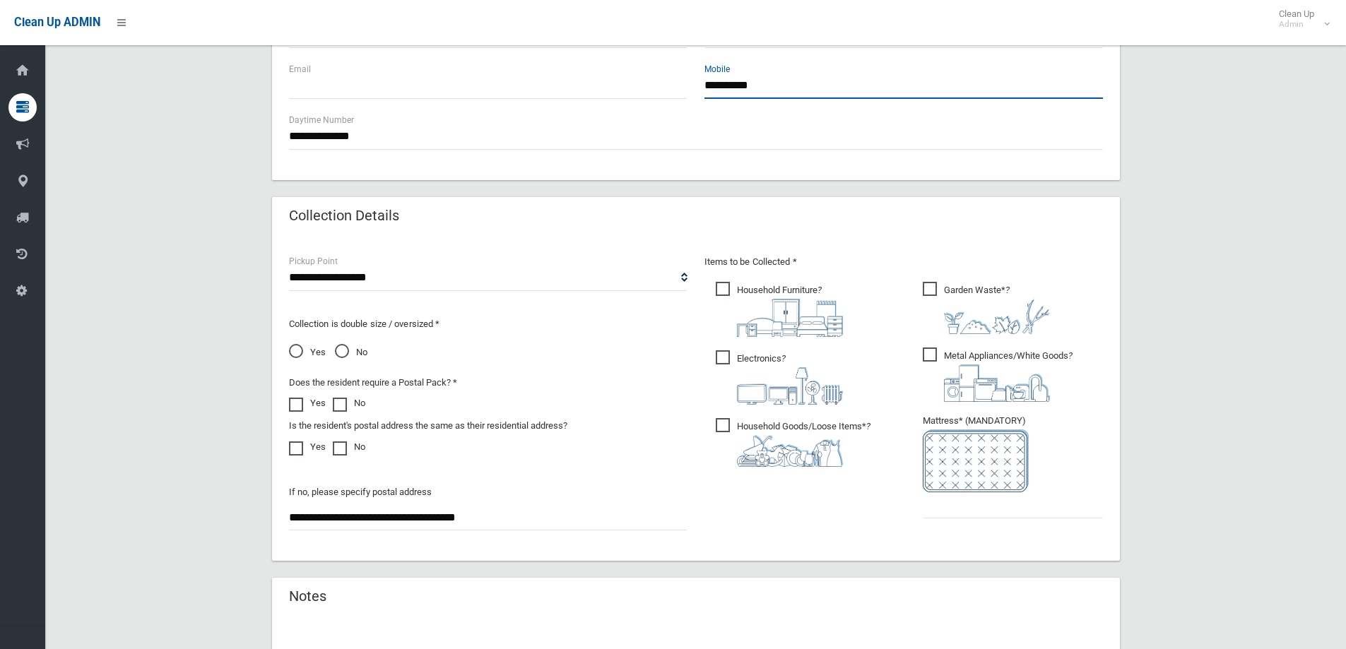
type input "**********"
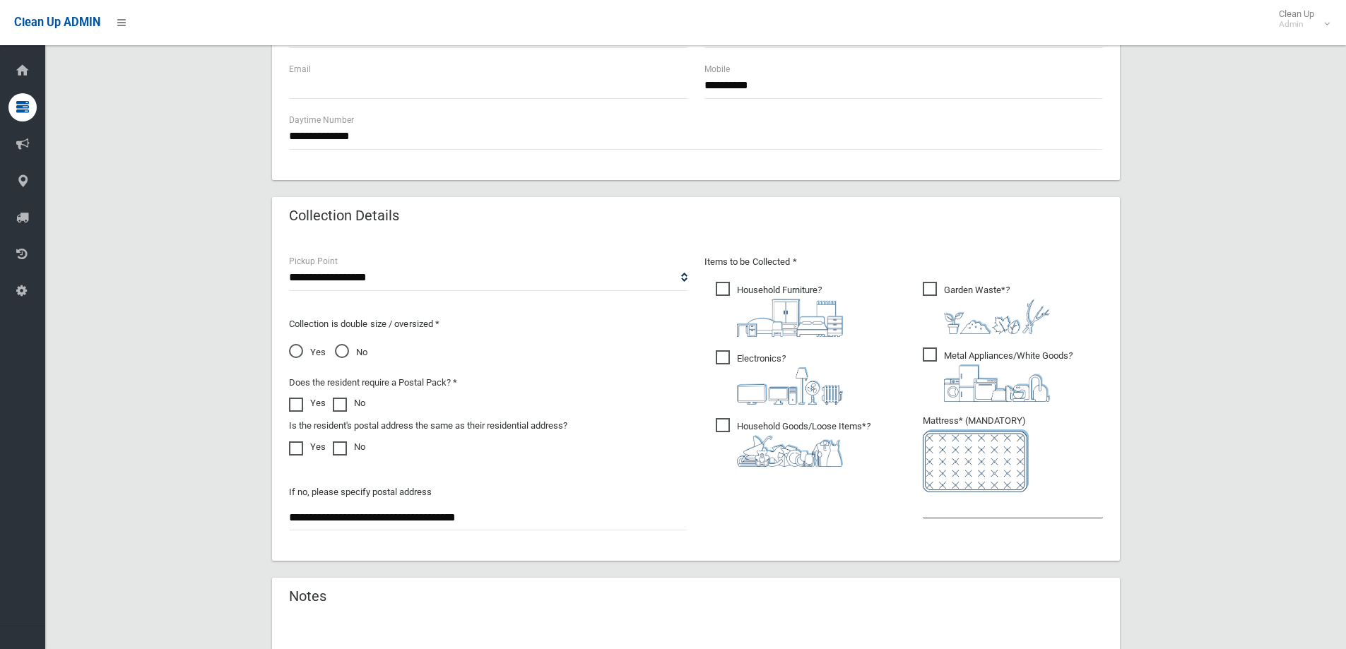
click at [941, 510] on input "text" at bounding box center [1013, 506] width 180 height 26
type input "*"
click at [342, 351] on span "No" at bounding box center [351, 352] width 33 height 17
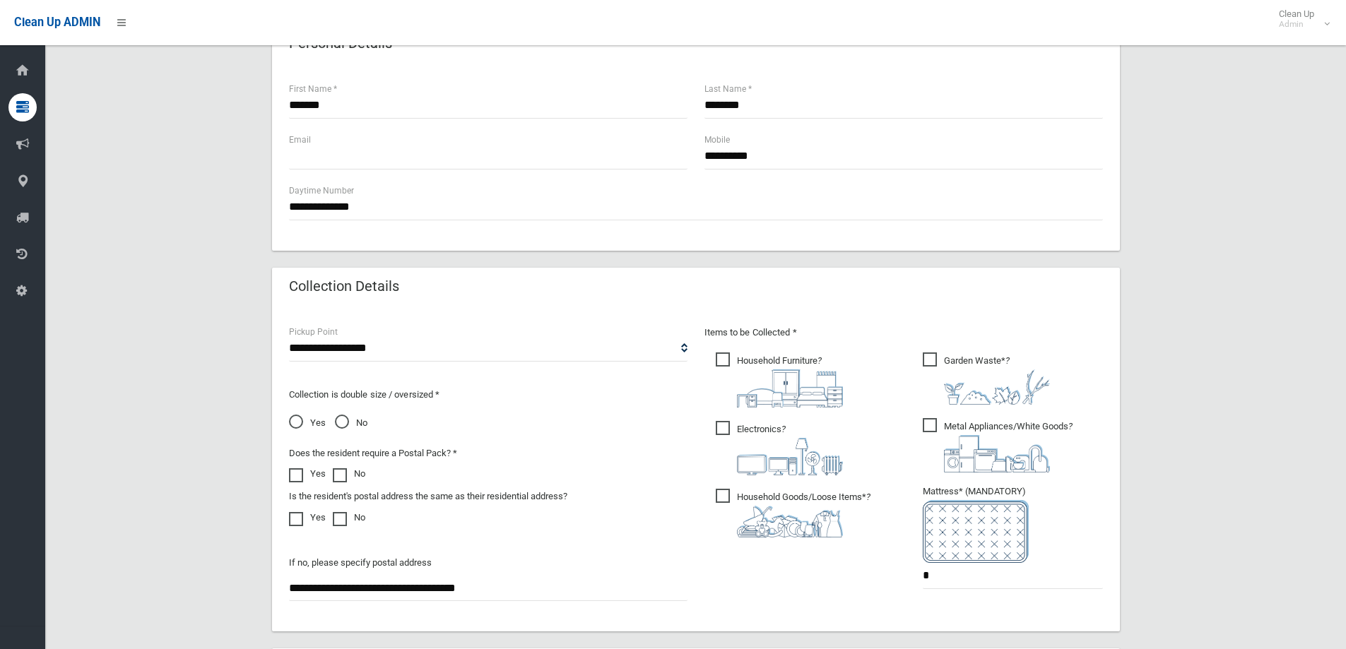
scroll to position [749, 0]
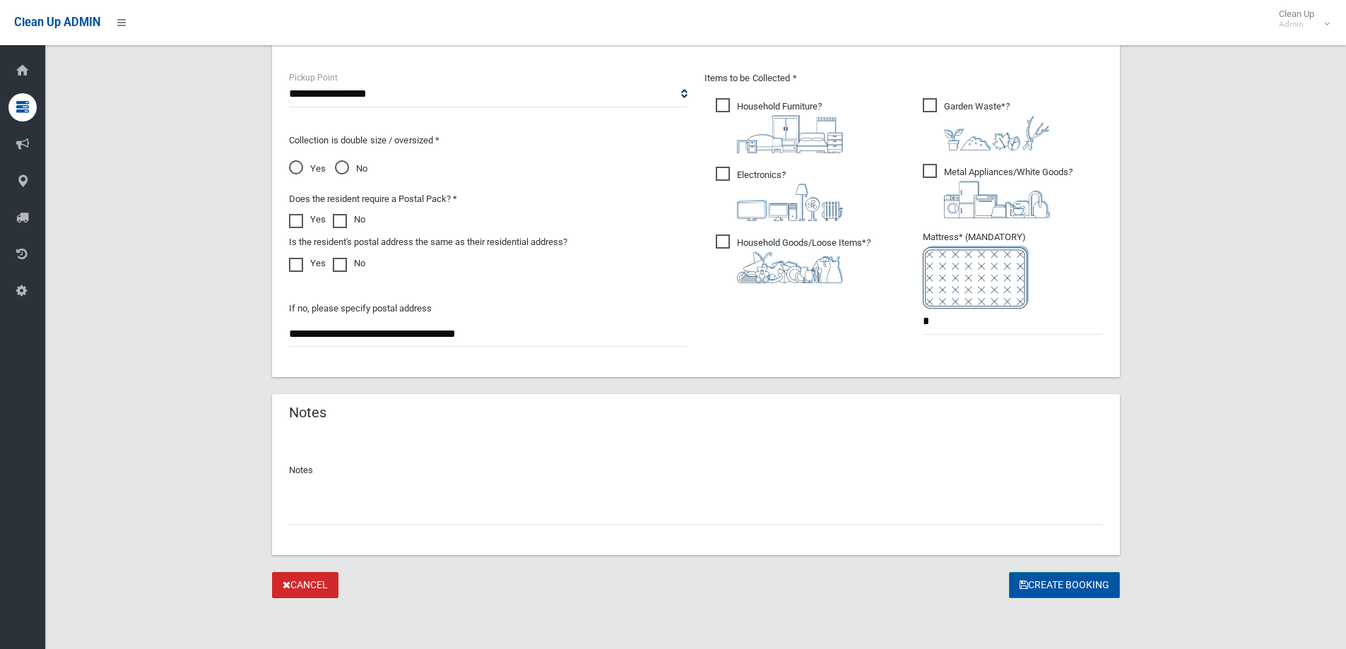
click at [1059, 584] on button "Create Booking" at bounding box center [1064, 585] width 111 height 26
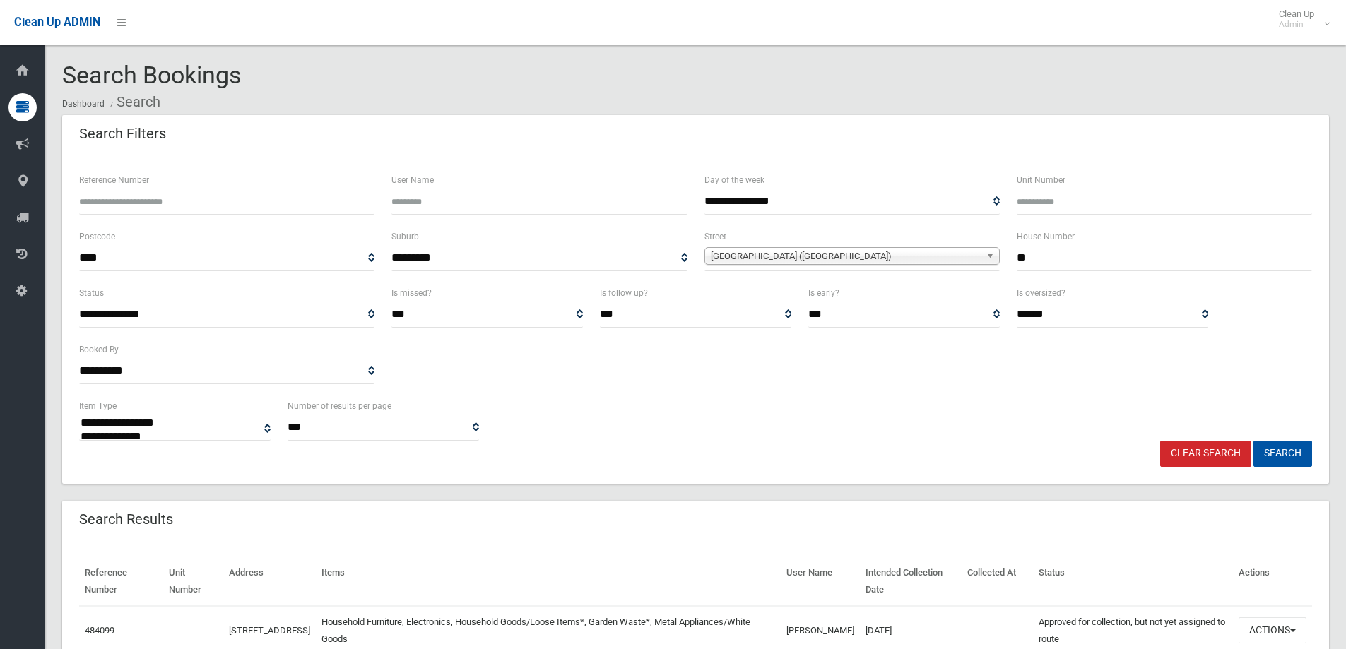
select select
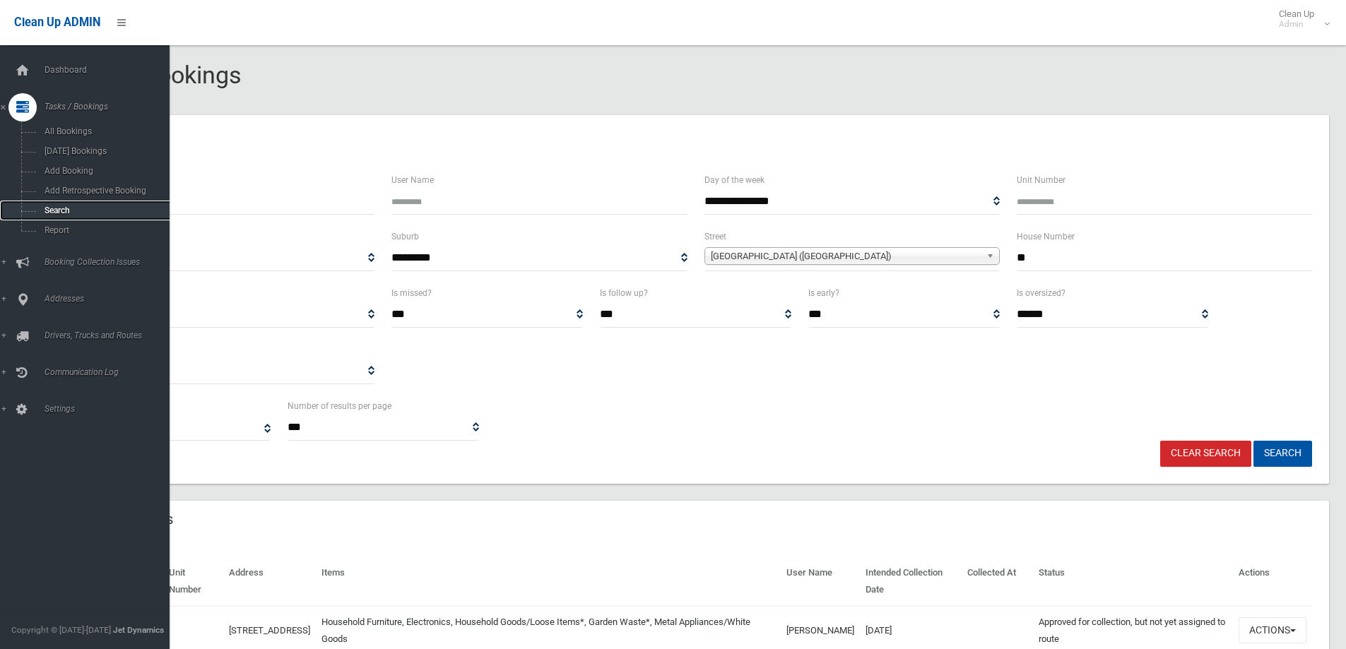
click at [61, 208] on span "Search" at bounding box center [104, 211] width 128 height 10
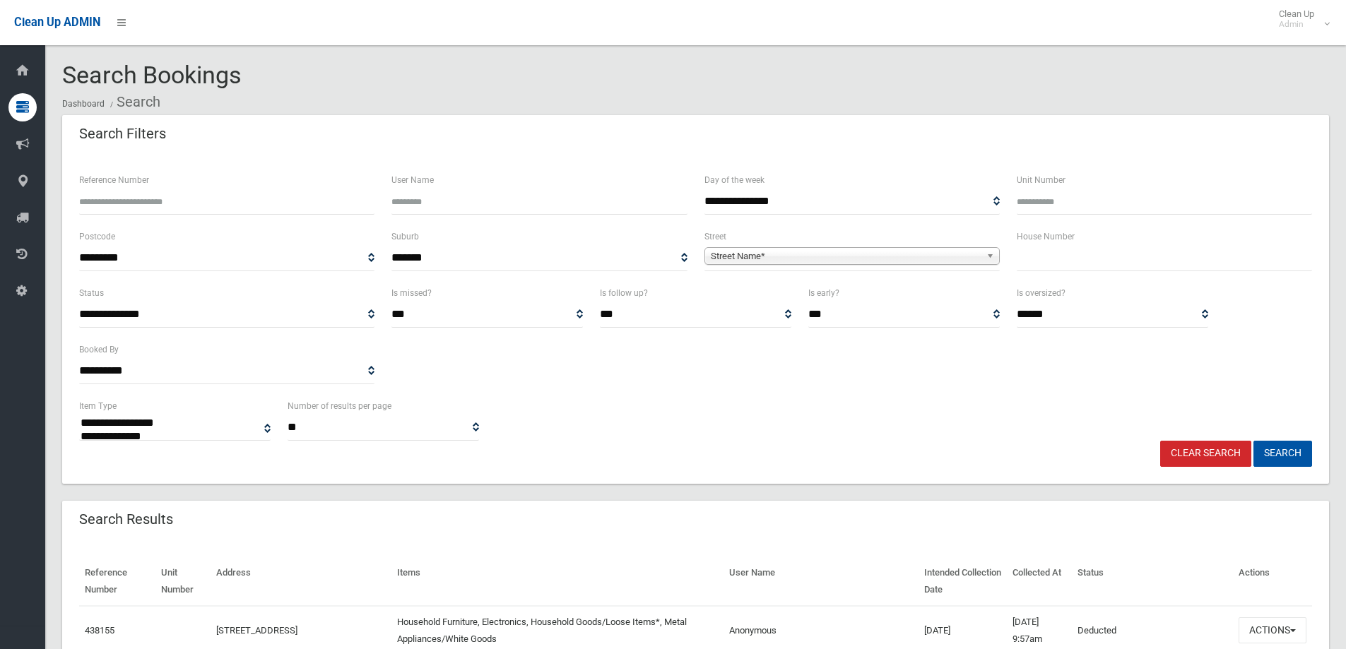
select select
